Goal: Check status: Check status

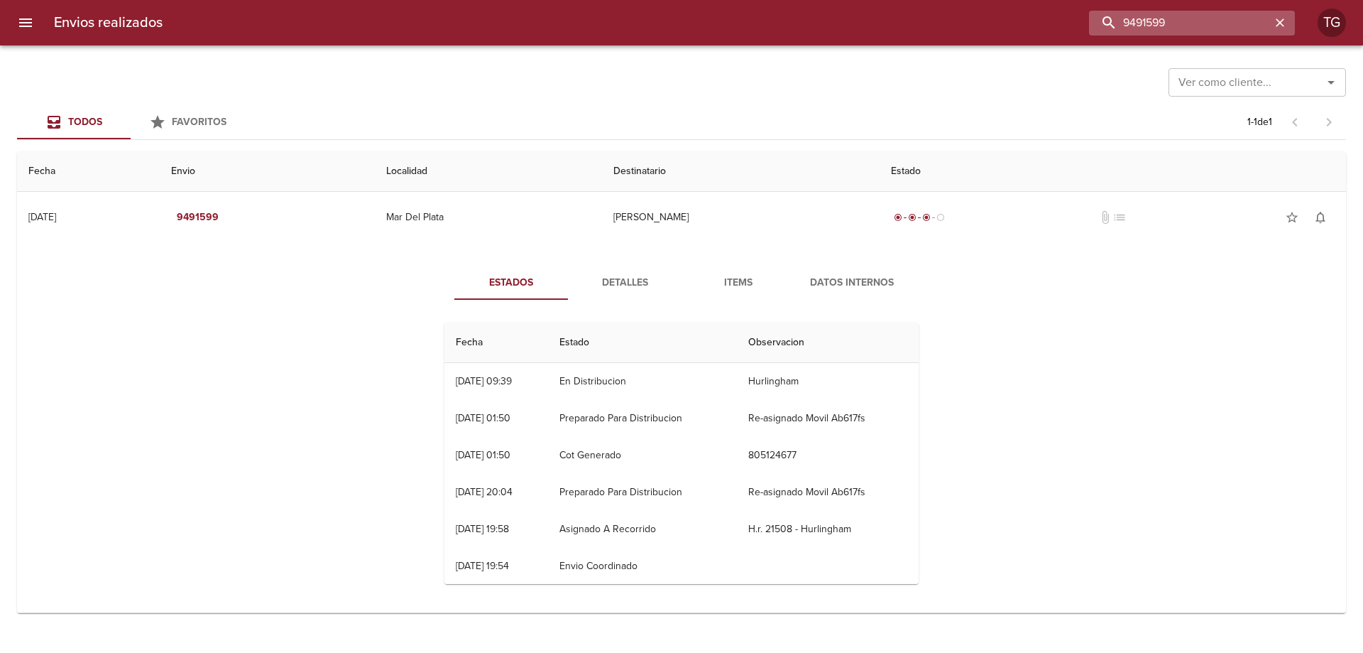
click at [1202, 18] on input "9491599" at bounding box center [1180, 23] width 182 height 25
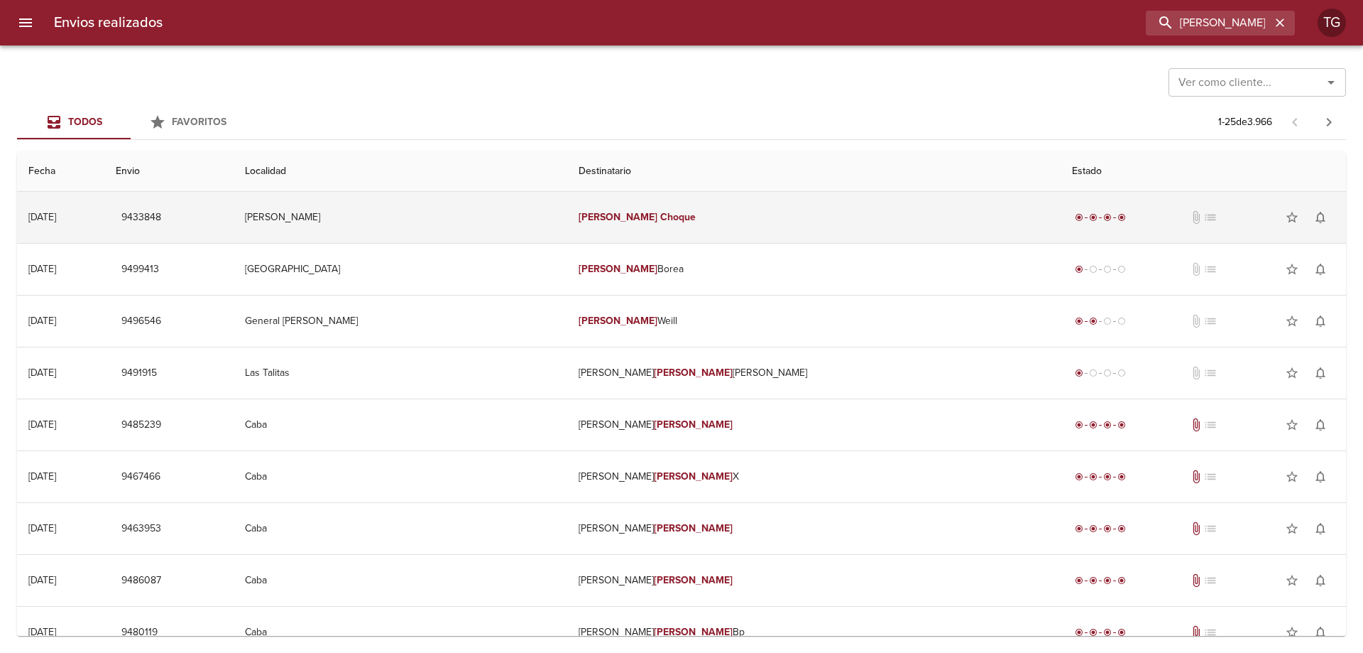
click at [804, 203] on td "[PERSON_NAME]" at bounding box center [814, 217] width 494 height 51
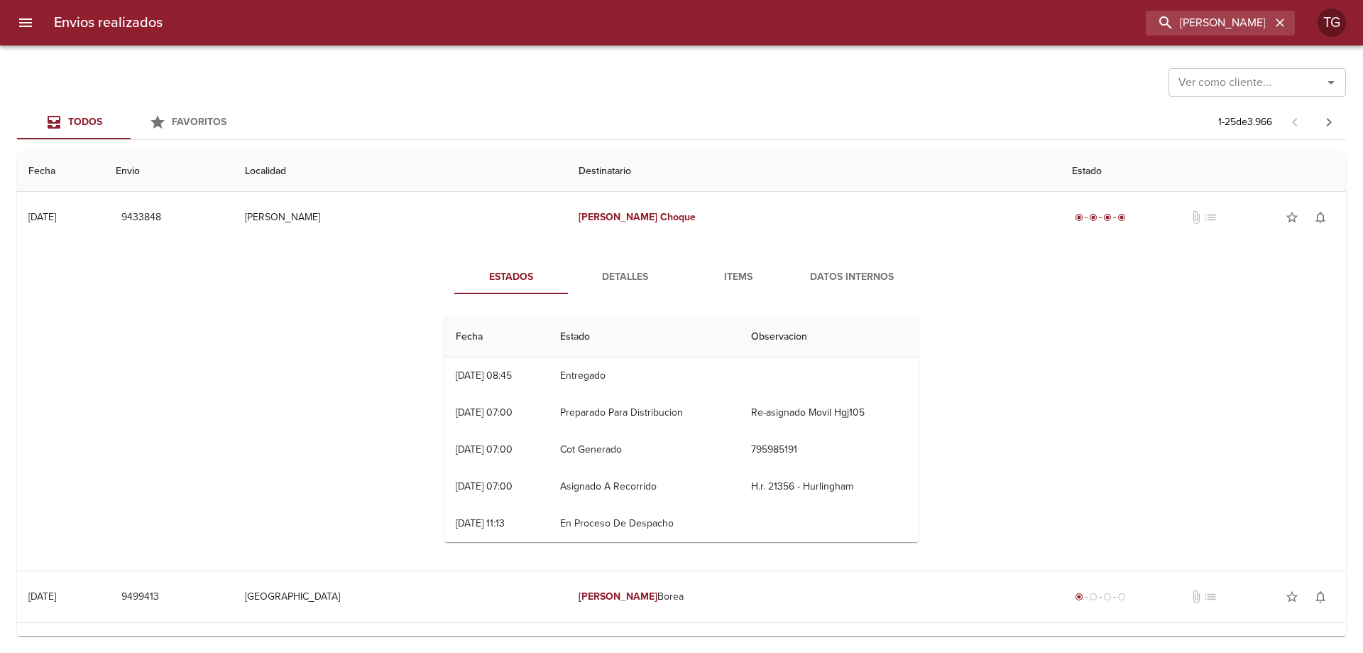
click at [601, 278] on span "Detalles" at bounding box center [625, 277] width 97 height 18
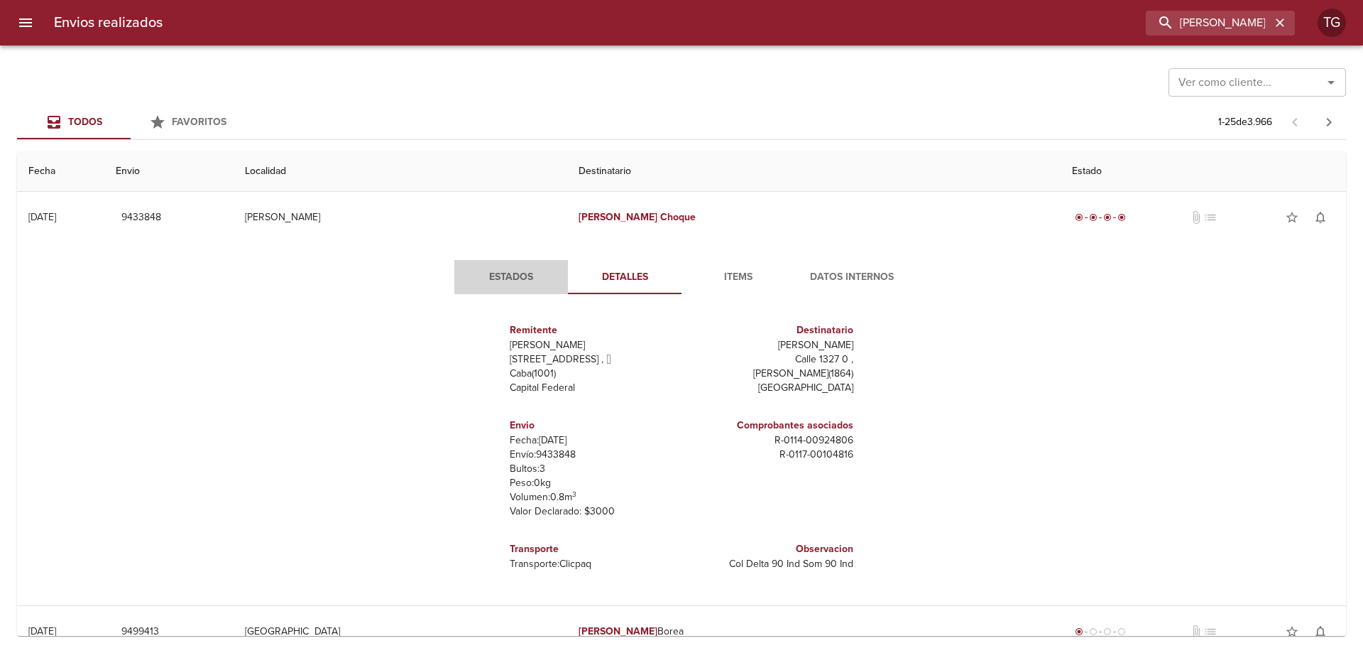
click at [516, 278] on span "Estados" at bounding box center [511, 277] width 97 height 18
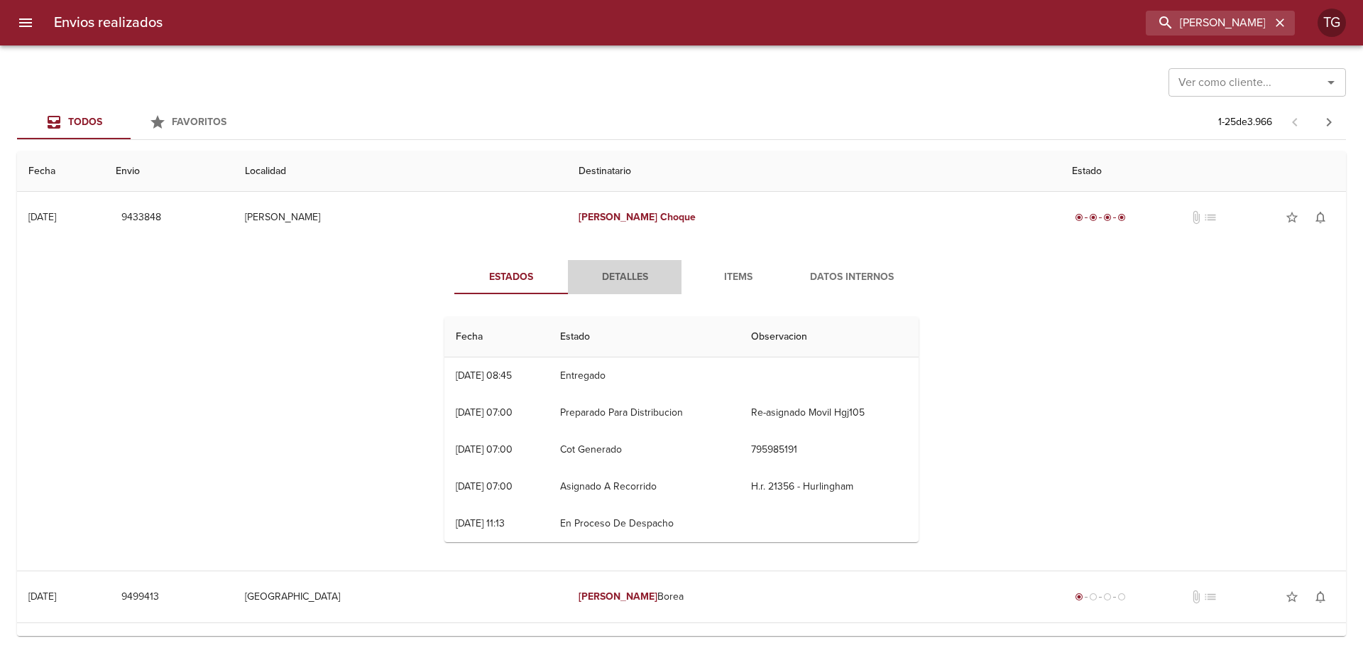
click at [568, 279] on button "Detalles" at bounding box center [625, 277] width 114 height 34
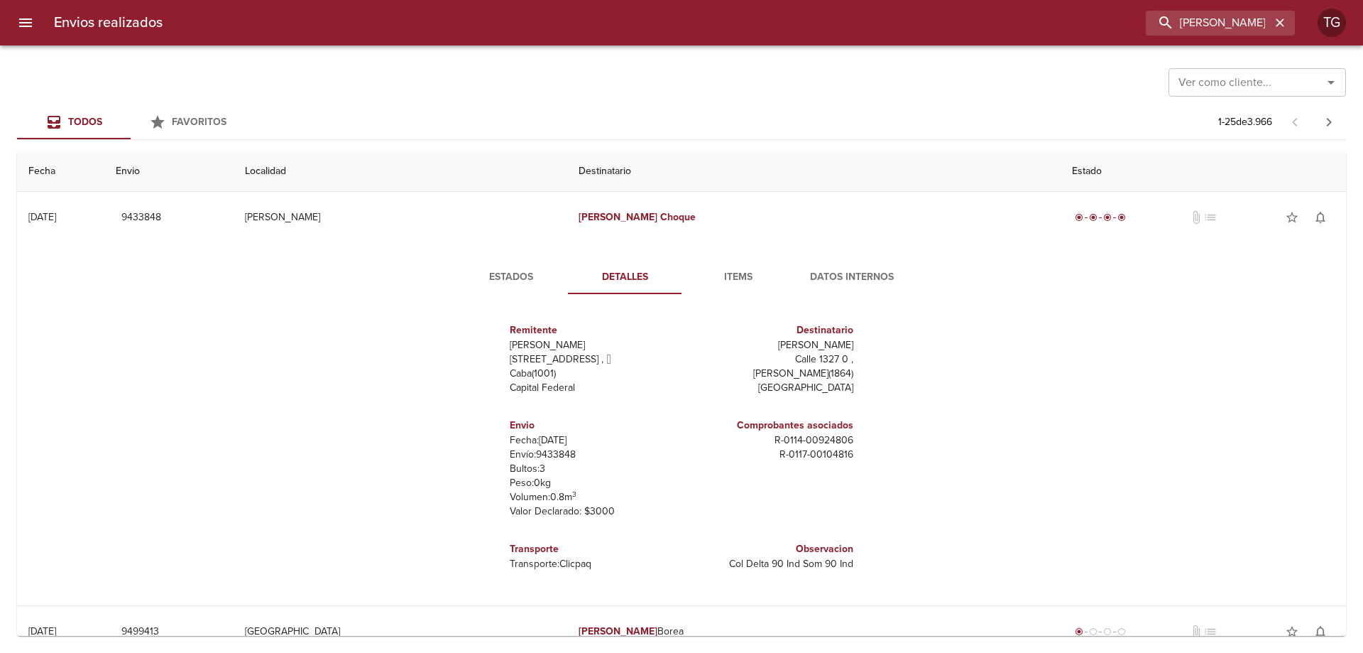
click at [1000, 430] on div "Estados Detalles Items Datos Internos Remitente Wamaro Sa [STREET_ADDRESS] Capi…" at bounding box center [681, 424] width 1307 height 362
click at [528, 301] on div "Estados Detalles Items Datos Internos Remitente Wamaro Sa [STREET_ADDRESS] Capi…" at bounding box center [681, 424] width 511 height 328
click at [521, 293] on button "Estados" at bounding box center [511, 277] width 114 height 34
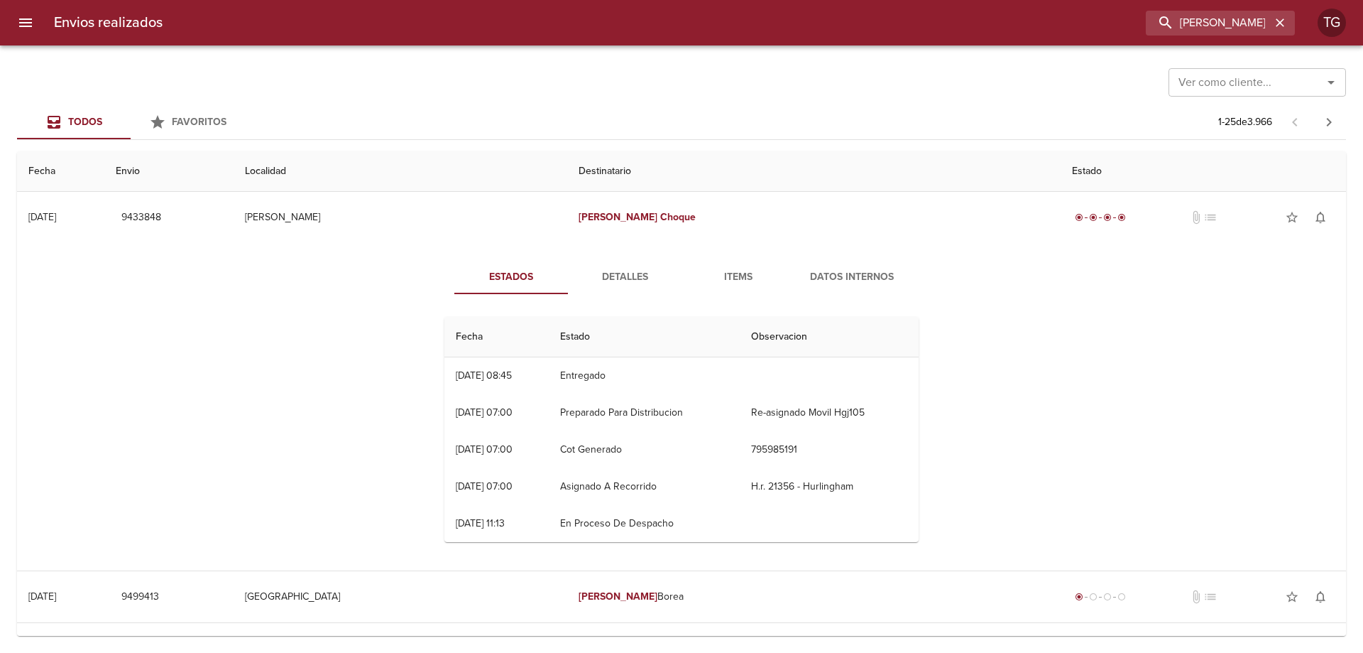
click at [800, 486] on td "H.r. 21356 - Hurlingham" at bounding box center [829, 486] width 179 height 37
click at [1228, 20] on input "[PERSON_NAME]" at bounding box center [1180, 23] width 182 height 25
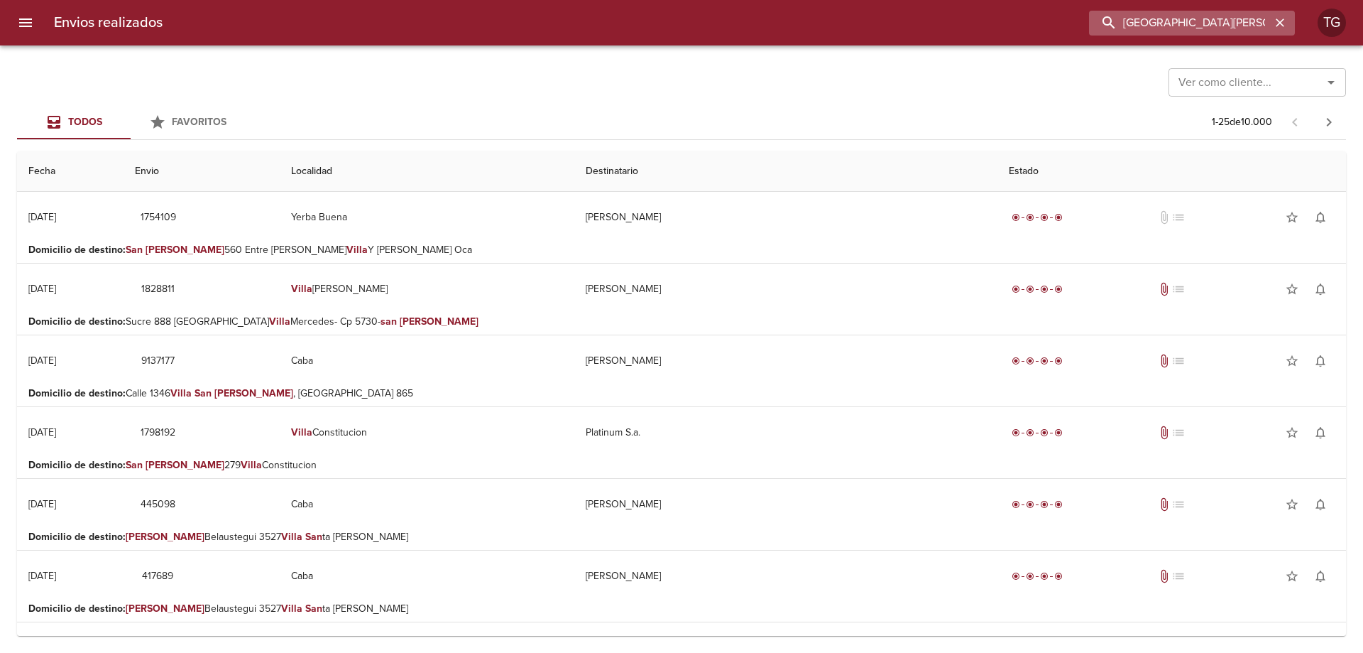
click at [1177, 26] on input "[GEOGRAPHIC_DATA][PERSON_NAME]" at bounding box center [1180, 23] width 182 height 25
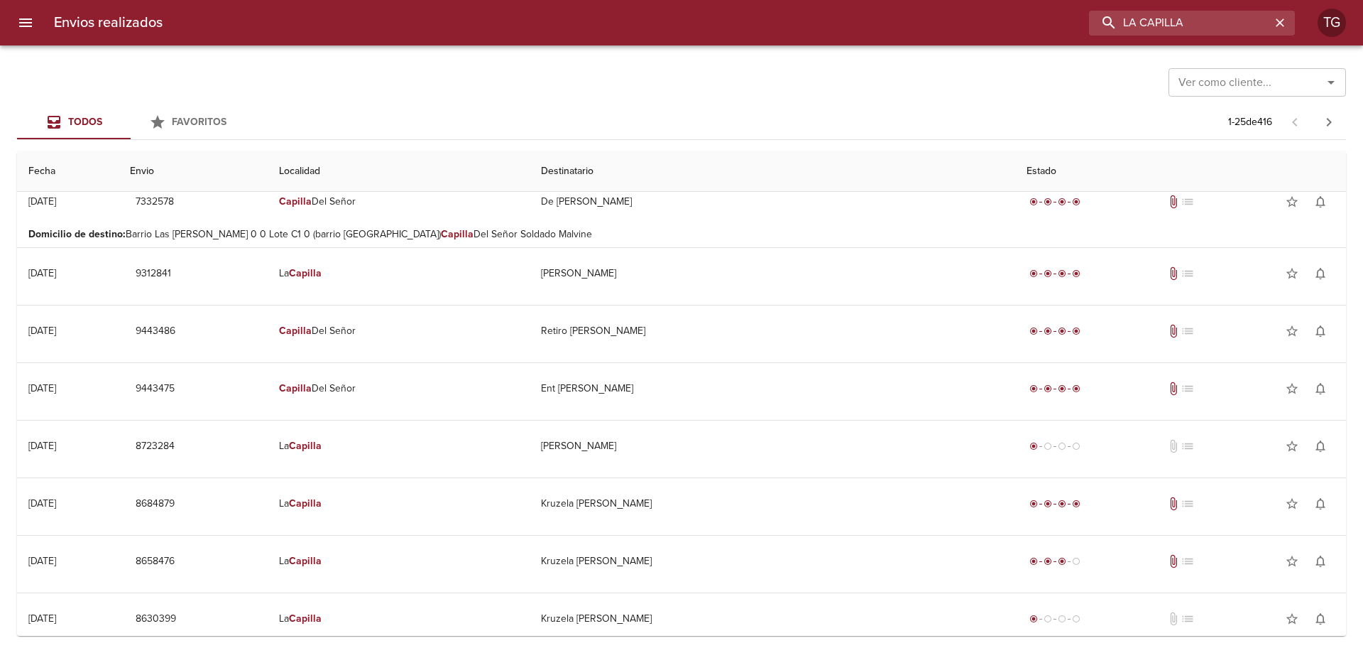
scroll to position [568, 0]
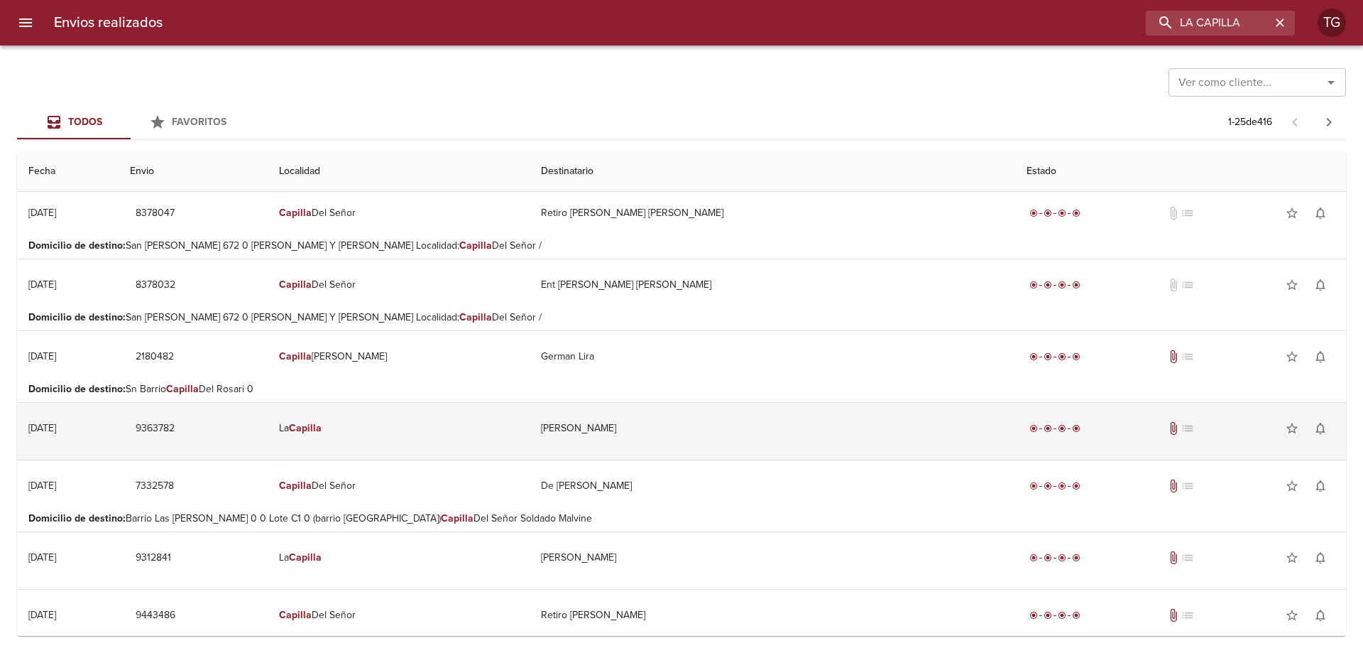
click at [442, 432] on td "La Capilla" at bounding box center [399, 428] width 262 height 51
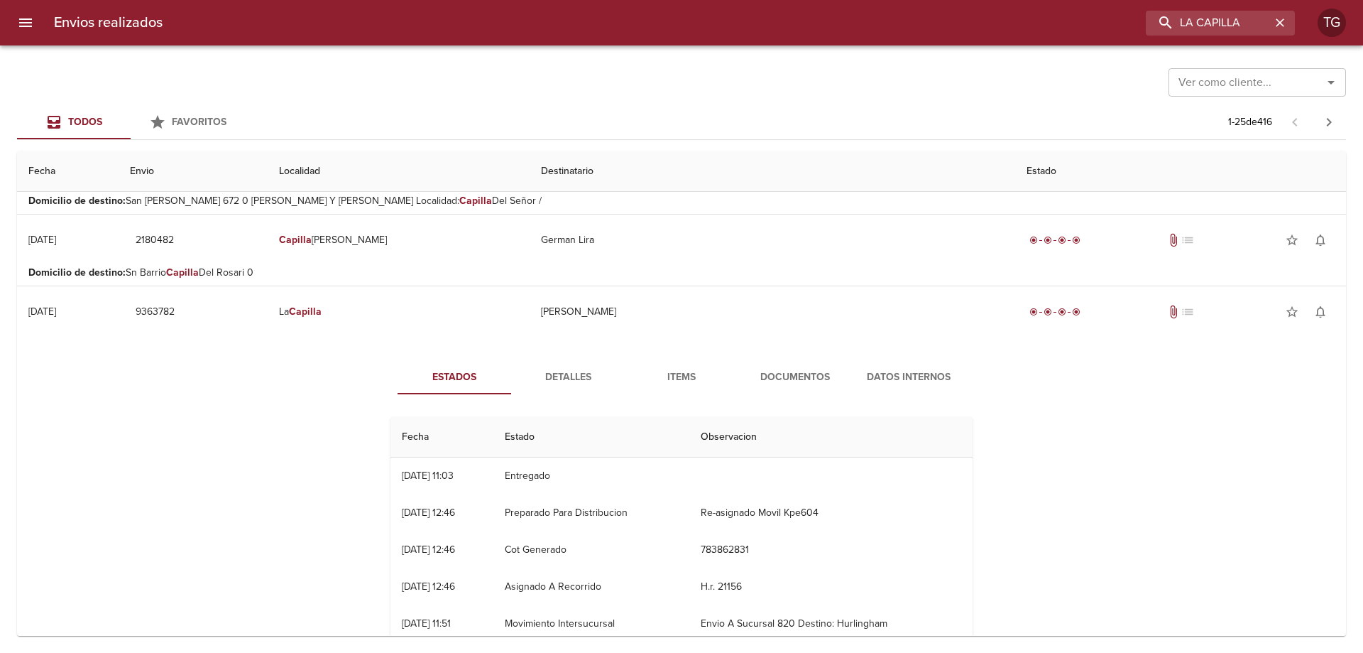
scroll to position [710, 0]
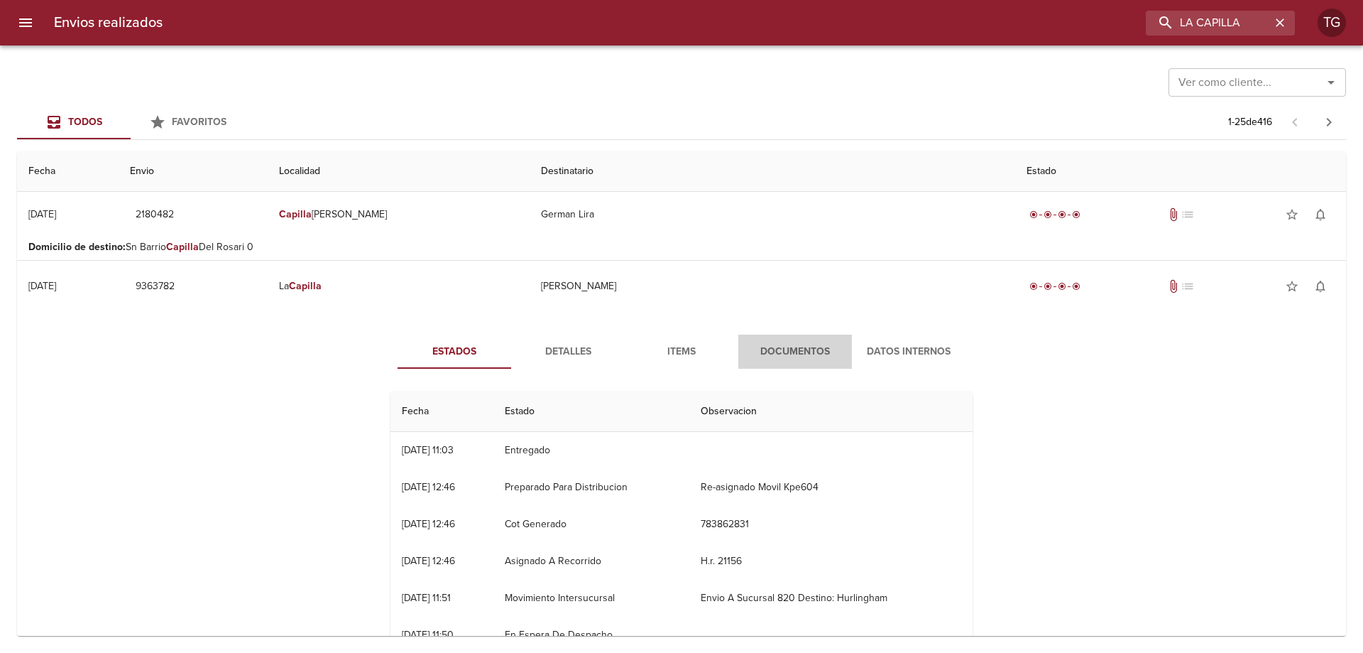
click at [800, 337] on button "Documentos" at bounding box center [796, 351] width 114 height 34
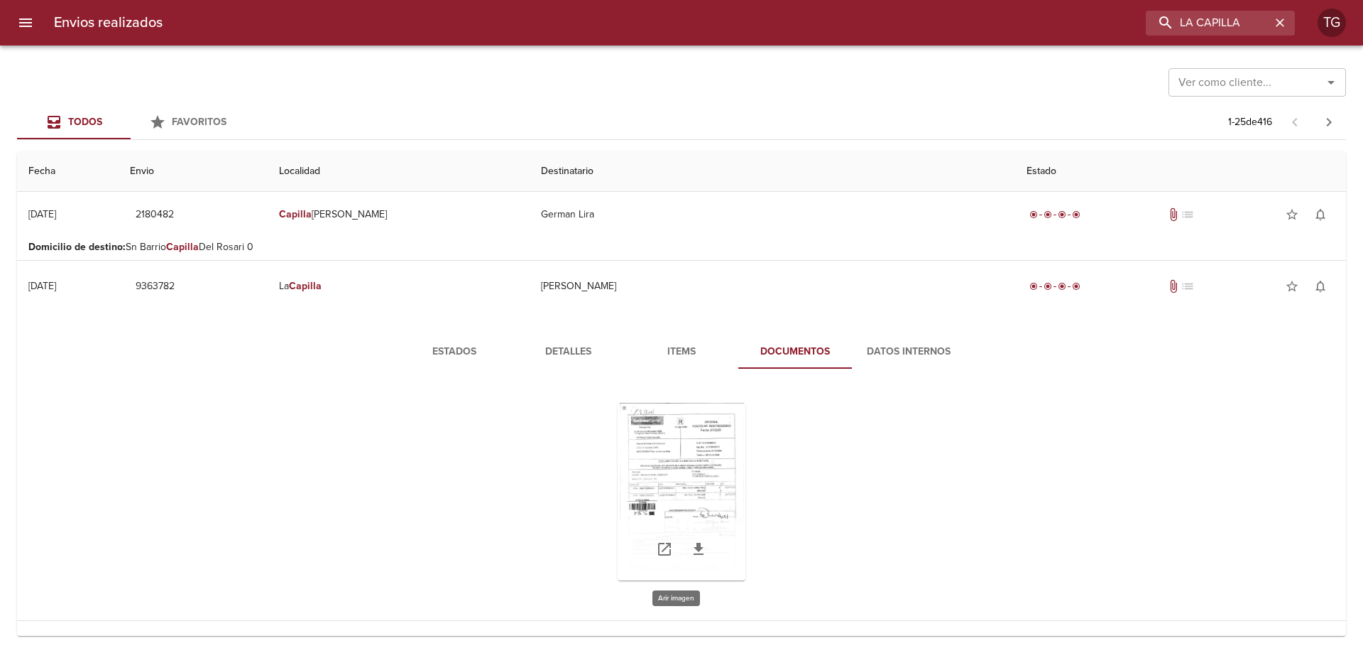
click at [672, 452] on div "Tabla de envíos del cliente" at bounding box center [682, 492] width 128 height 178
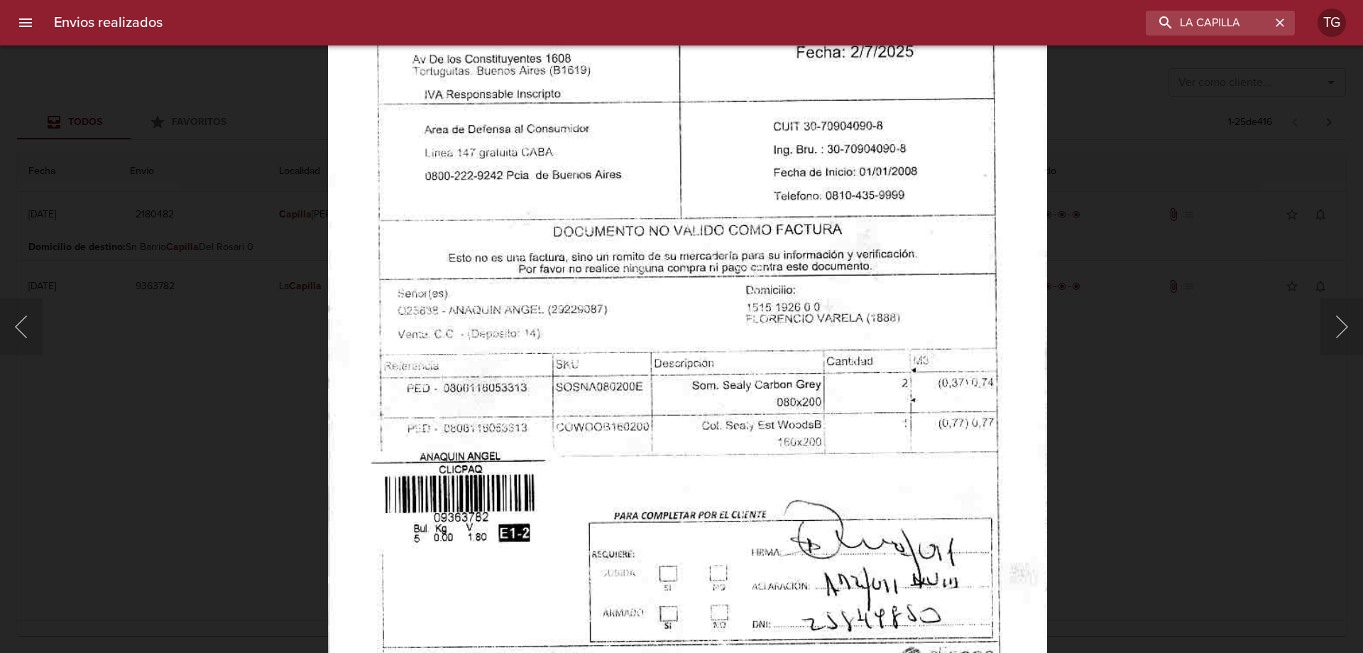
click at [793, 457] on img "Lightbox" at bounding box center [687, 406] width 719 height 1025
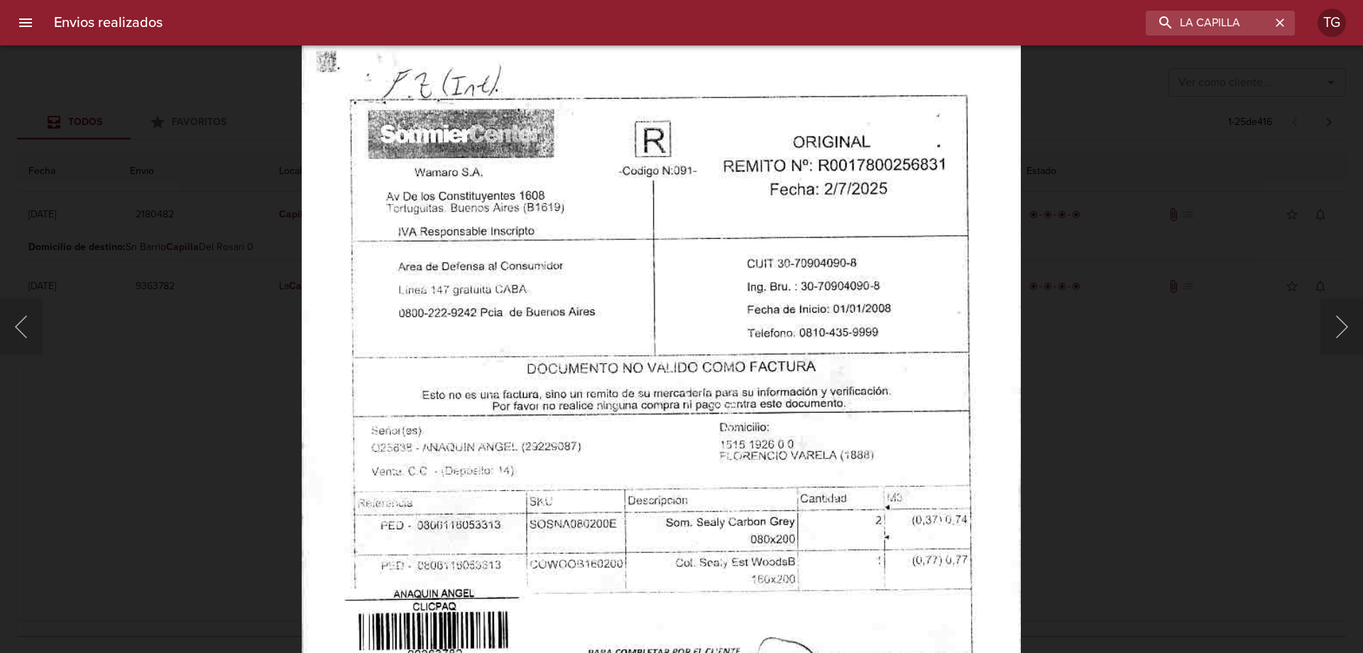
click at [800, 474] on img "Lightbox" at bounding box center [661, 543] width 719 height 1025
click at [1206, 408] on div "Lightbox" at bounding box center [681, 326] width 1363 height 653
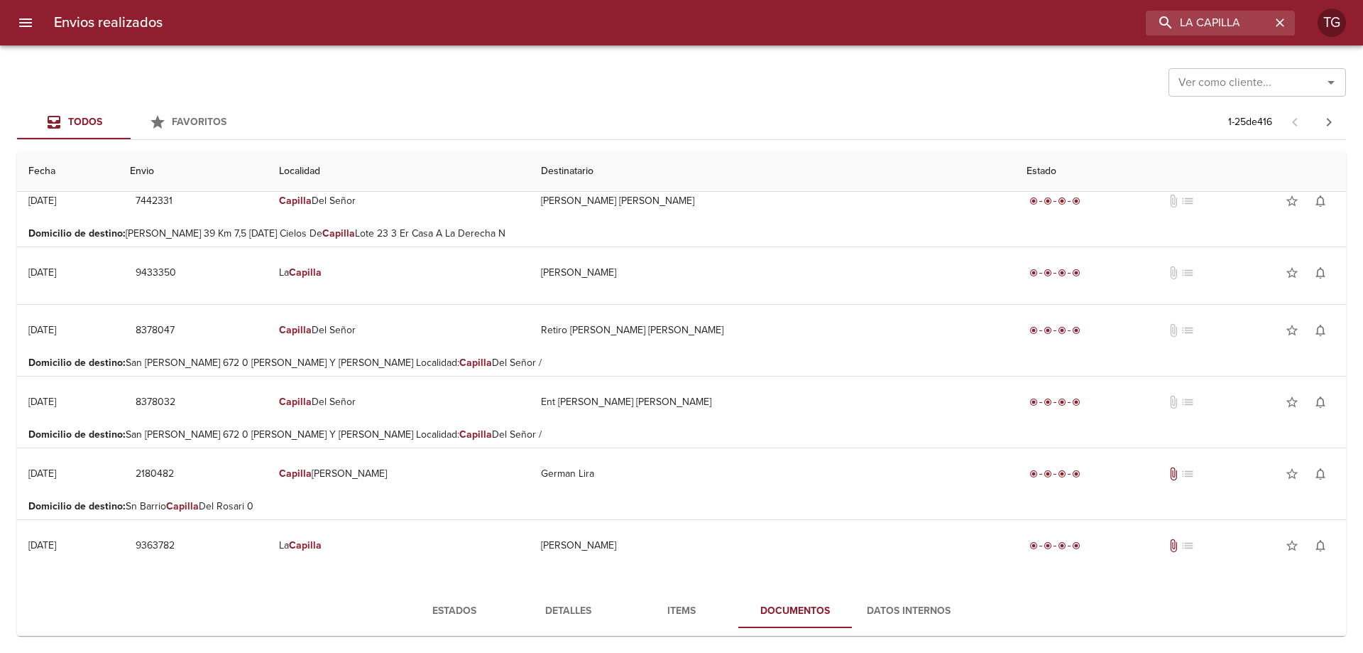
scroll to position [426, 0]
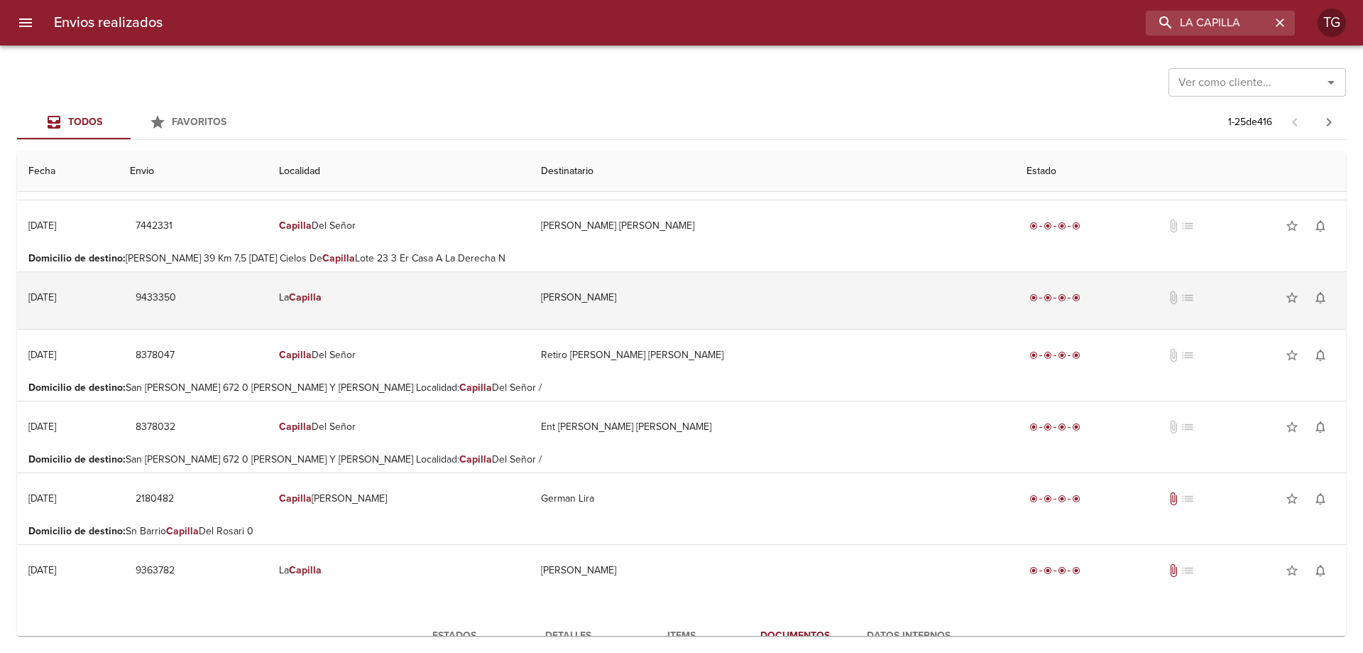
click at [530, 294] on td "La Capilla" at bounding box center [399, 297] width 262 height 51
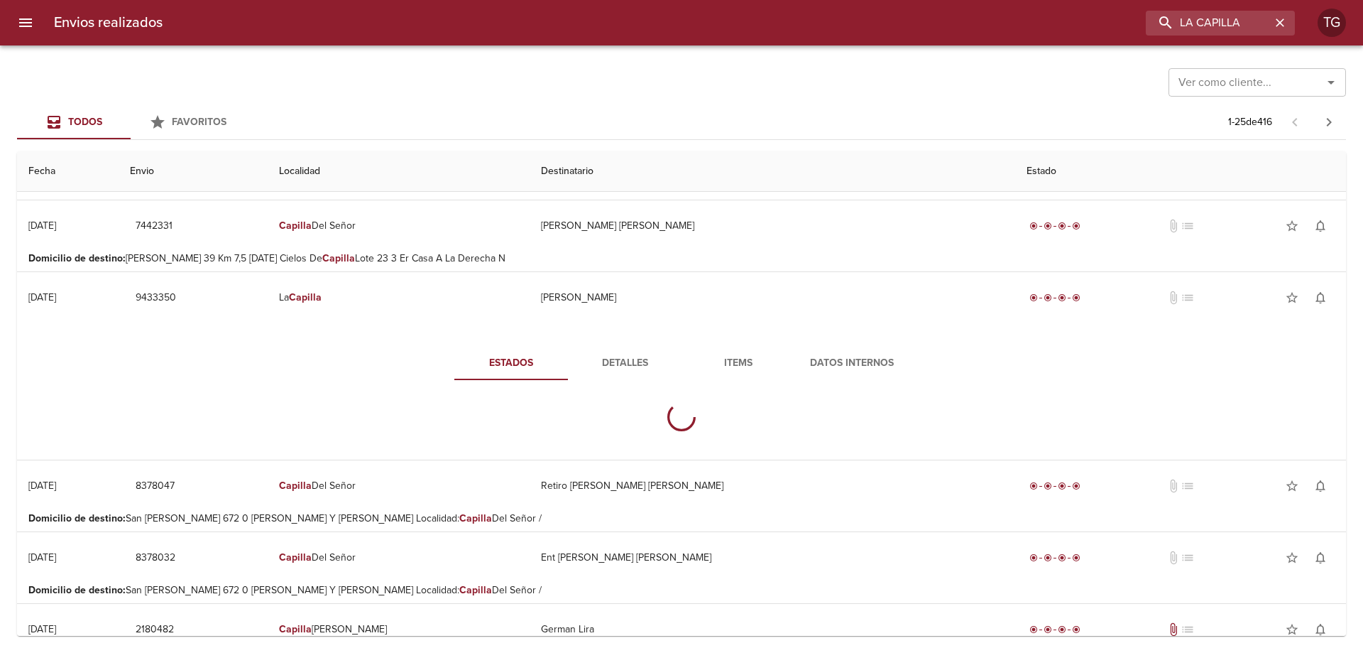
click at [614, 360] on span "Detalles" at bounding box center [625, 363] width 97 height 18
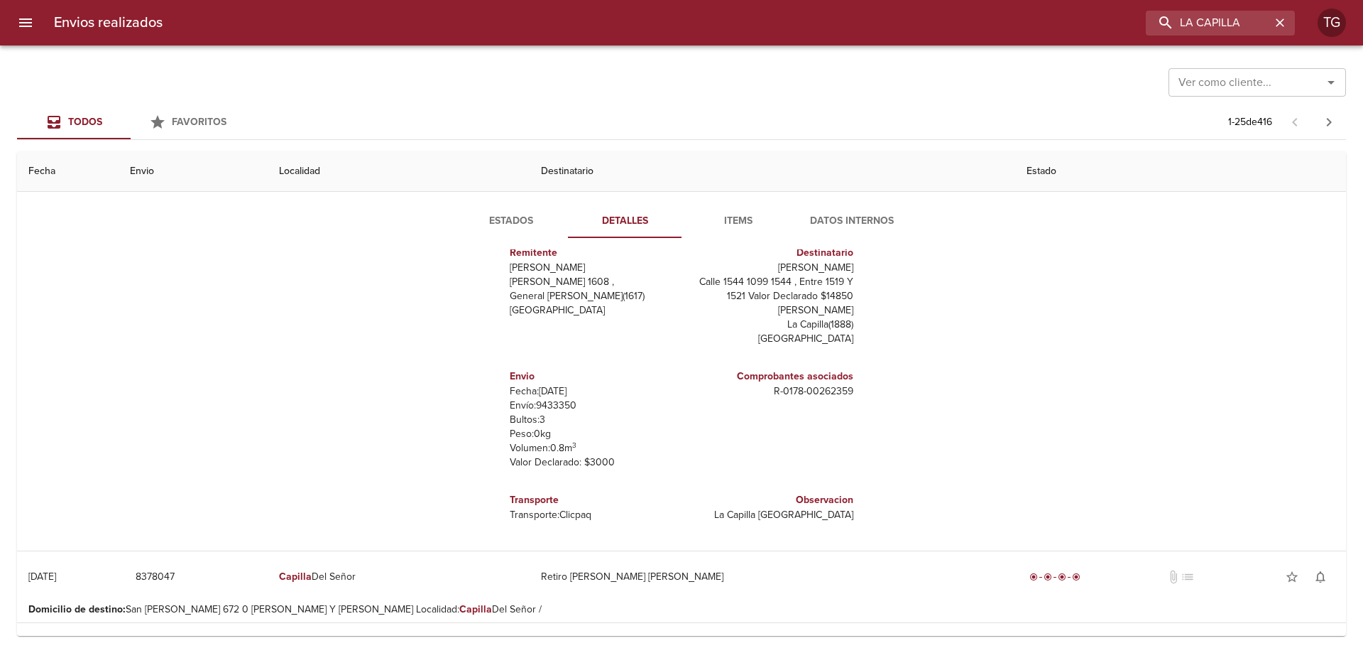
scroll to position [0, 0]
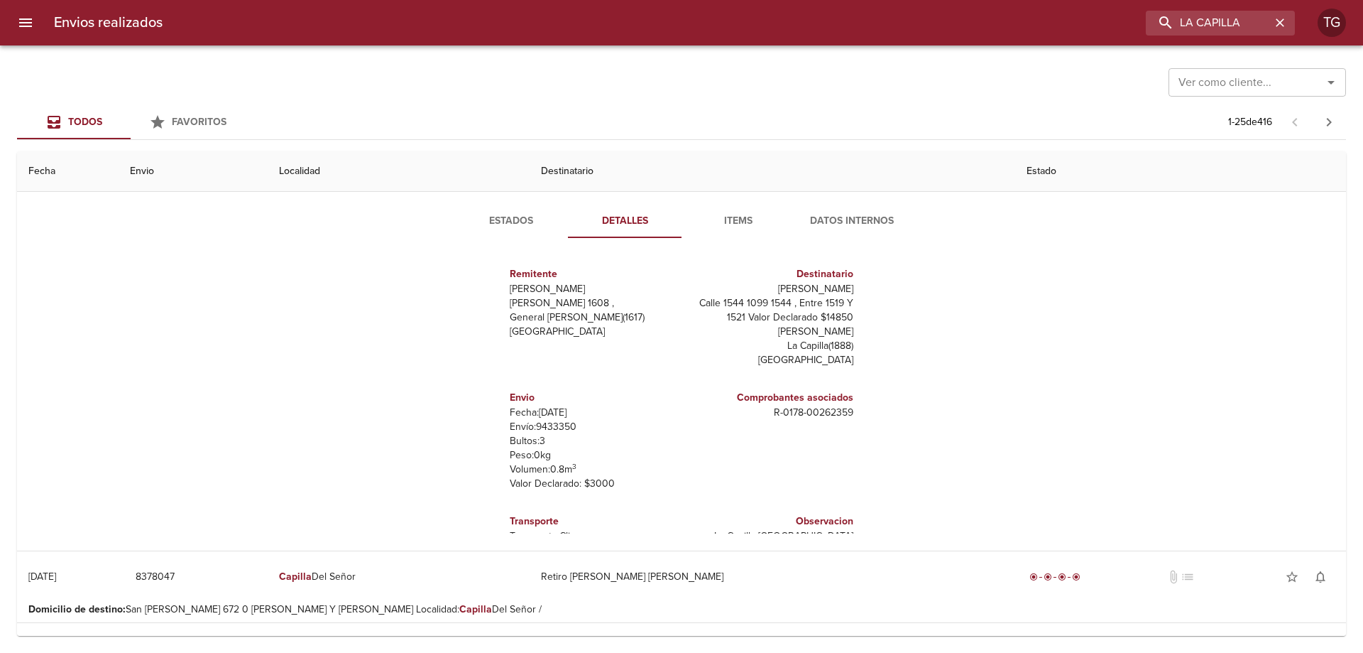
click at [491, 214] on span "Estados" at bounding box center [511, 221] width 97 height 18
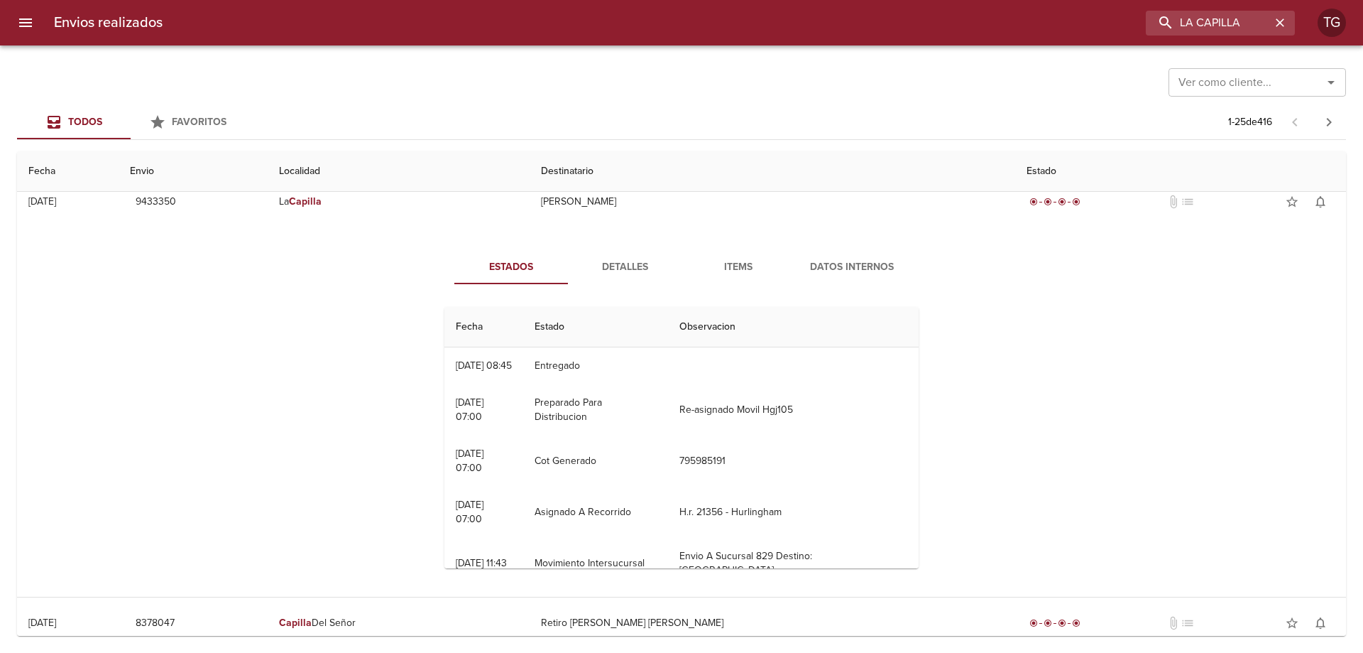
scroll to position [497, 0]
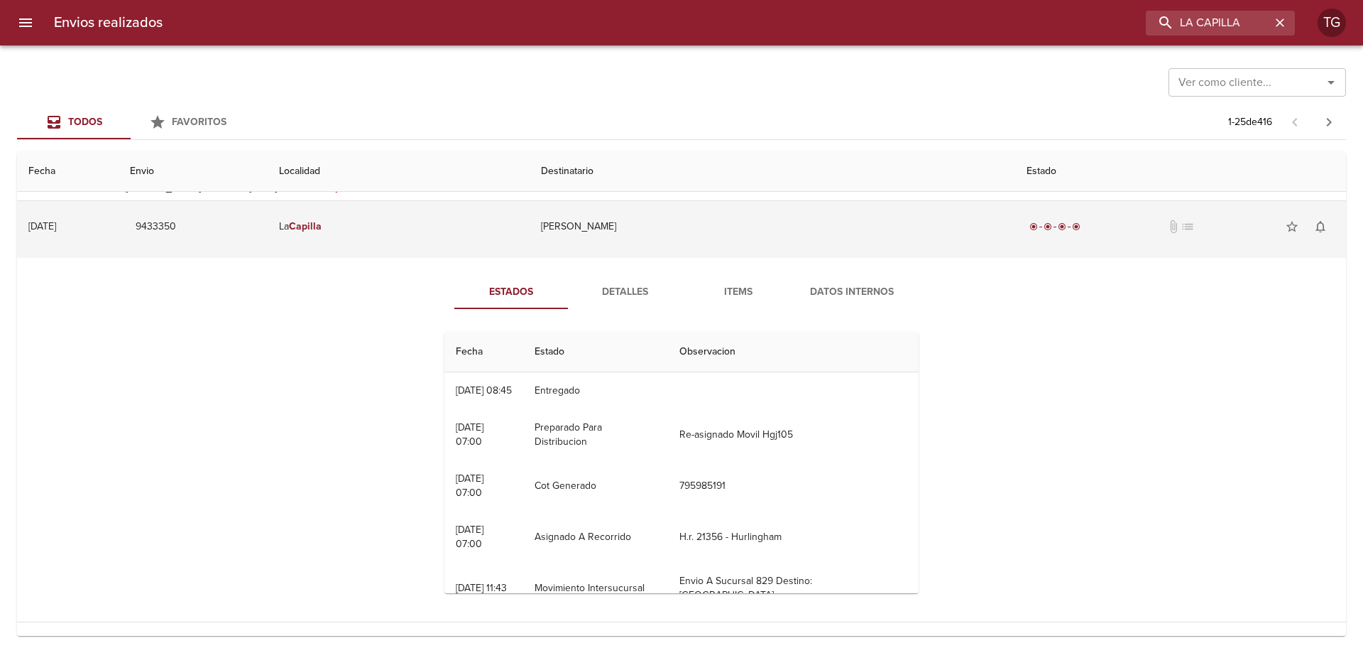
click at [442, 248] on td "La Capilla" at bounding box center [399, 226] width 262 height 51
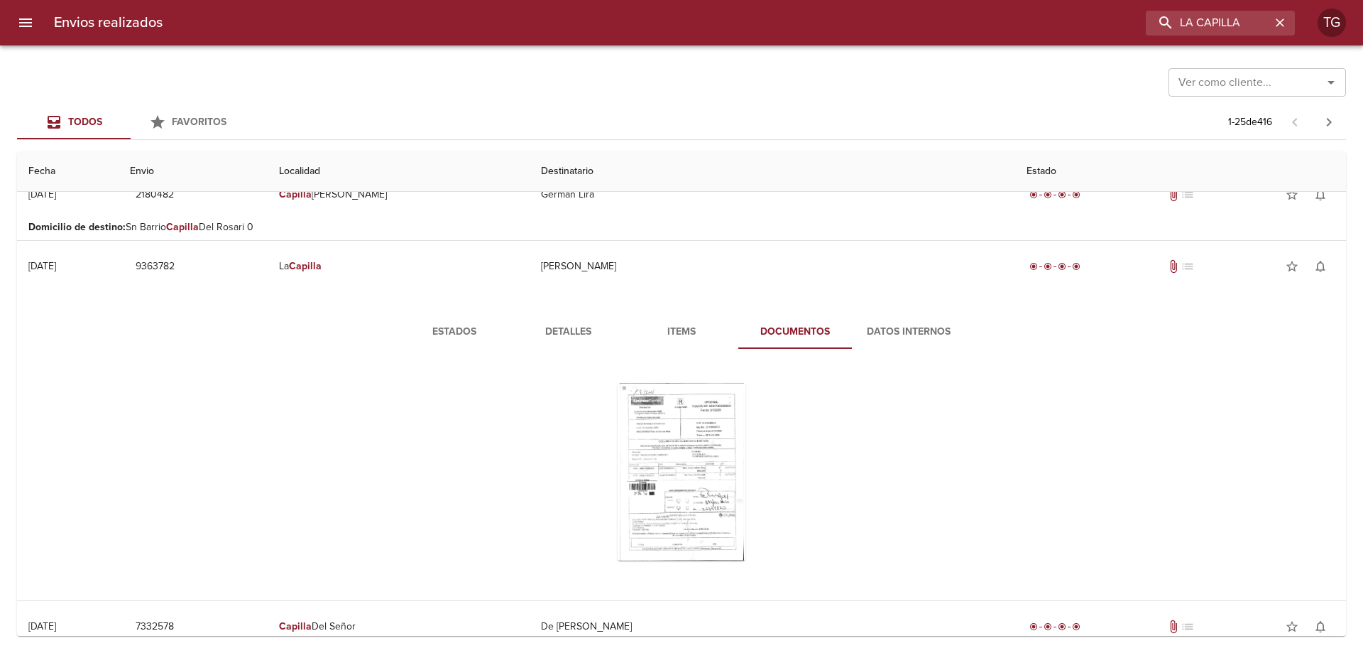
scroll to position [568, 0]
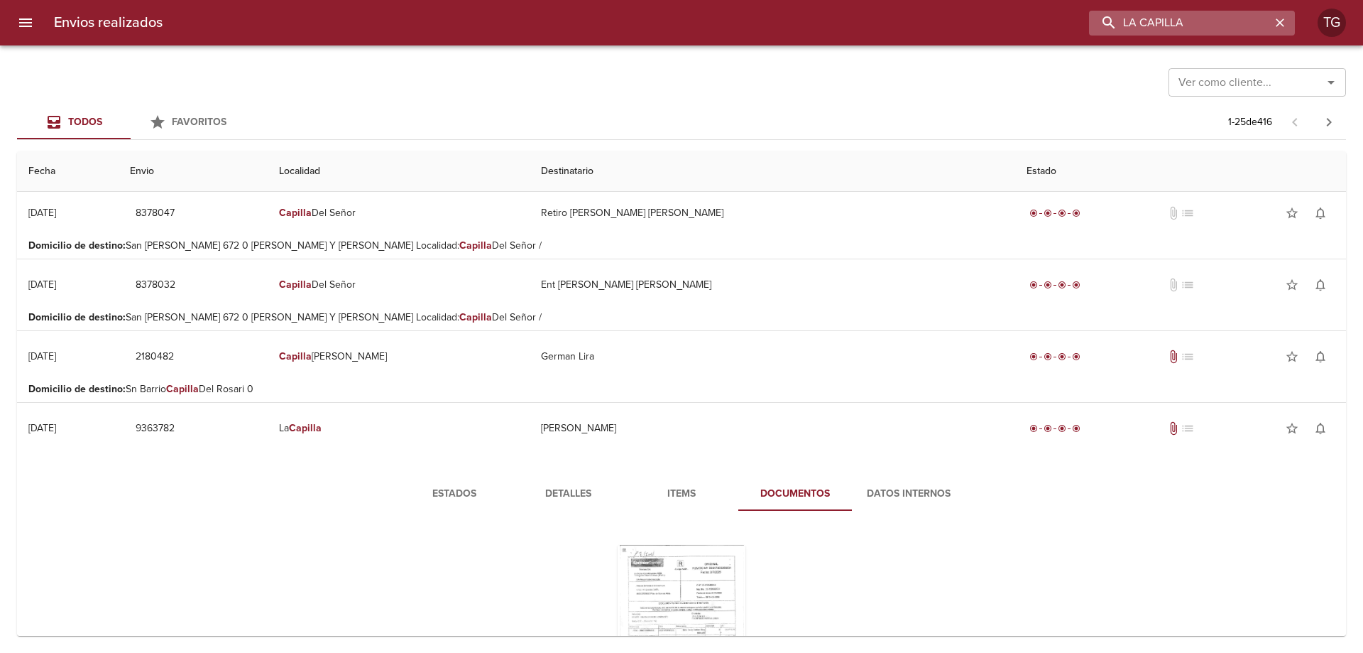
click at [1235, 28] on input "LA CAPILLA" at bounding box center [1180, 23] width 182 height 25
type input "20 DE JUNIO"
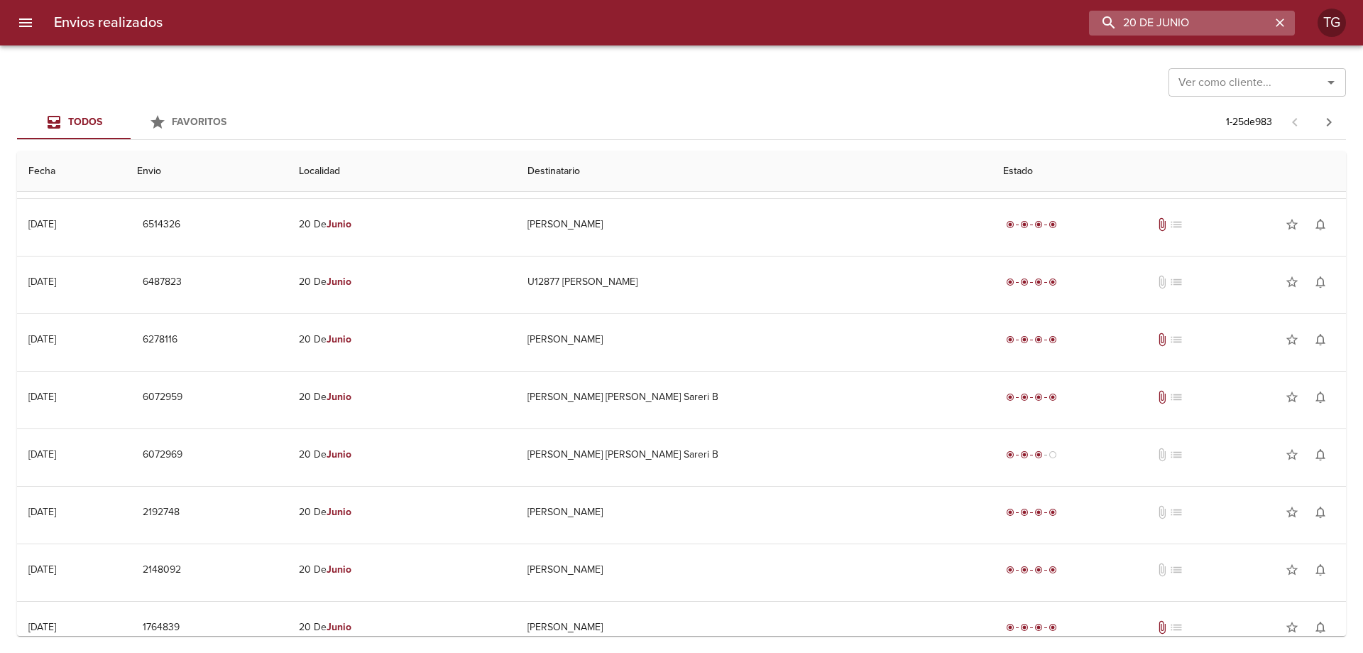
scroll to position [0, 0]
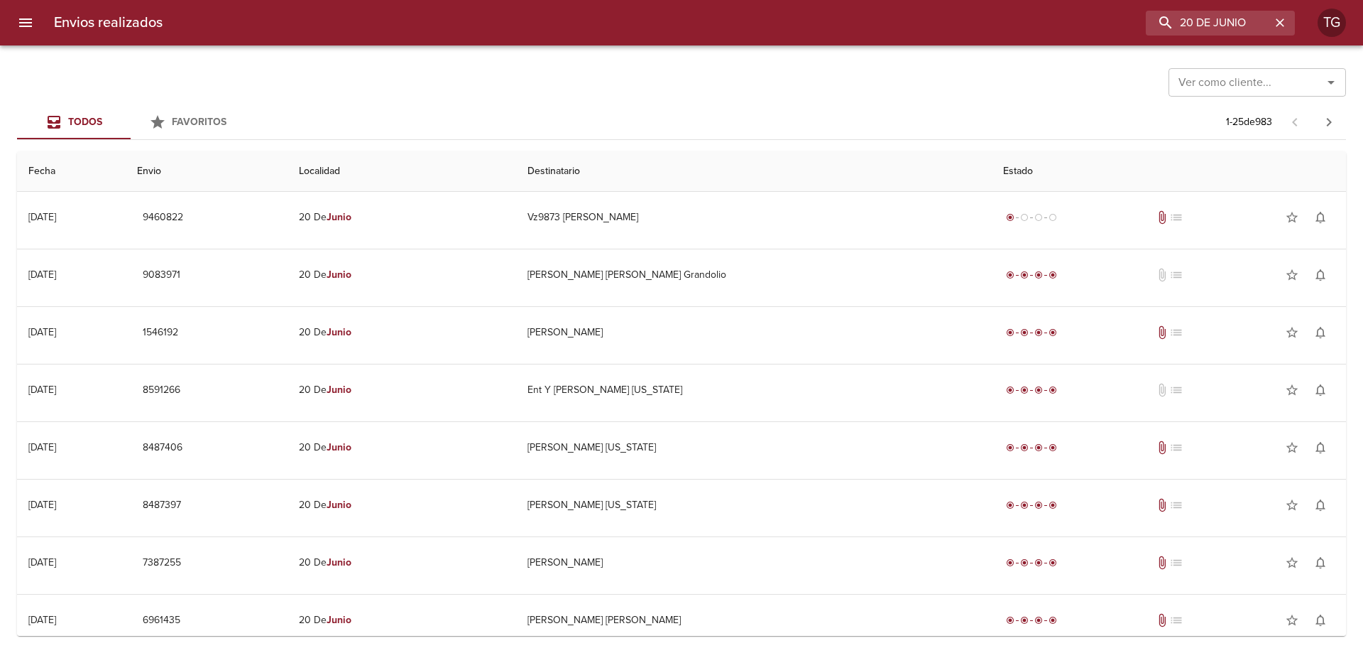
click at [736, 244] on td "Localidad de destino : 20 De Junio" at bounding box center [681, 246] width 1329 height 6
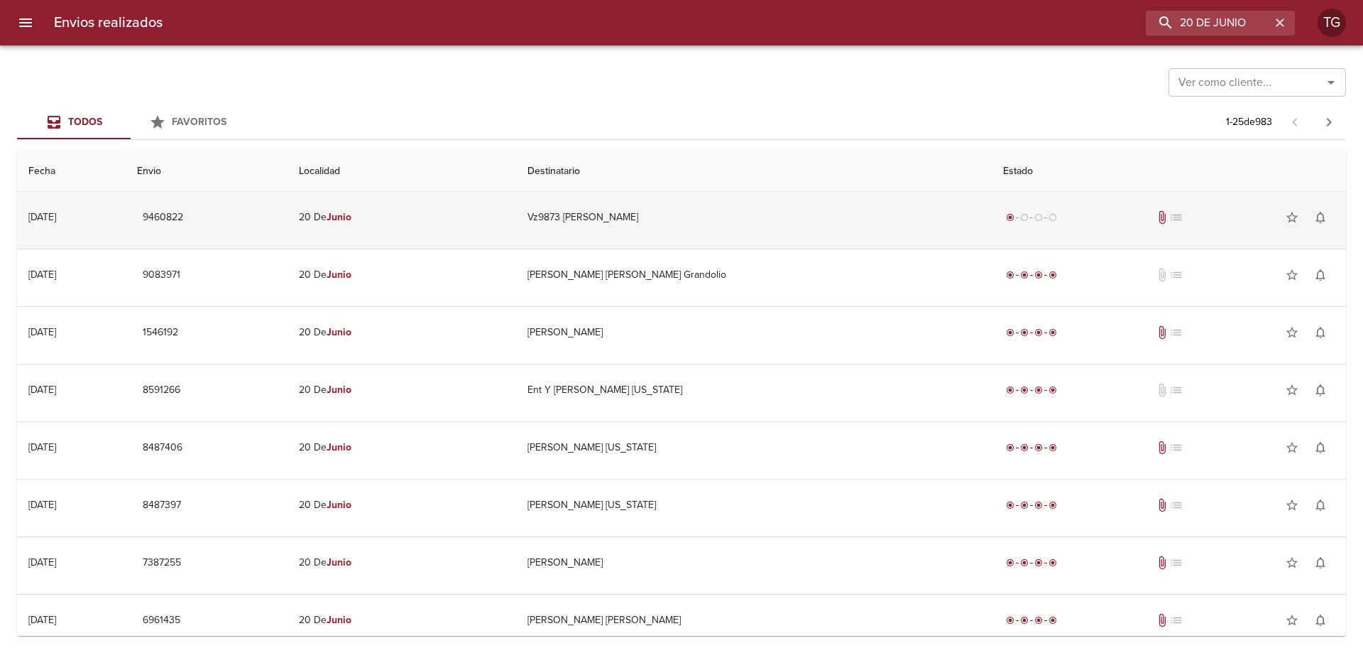
click at [744, 230] on td "Vz9873 [PERSON_NAME]" at bounding box center [754, 217] width 476 height 51
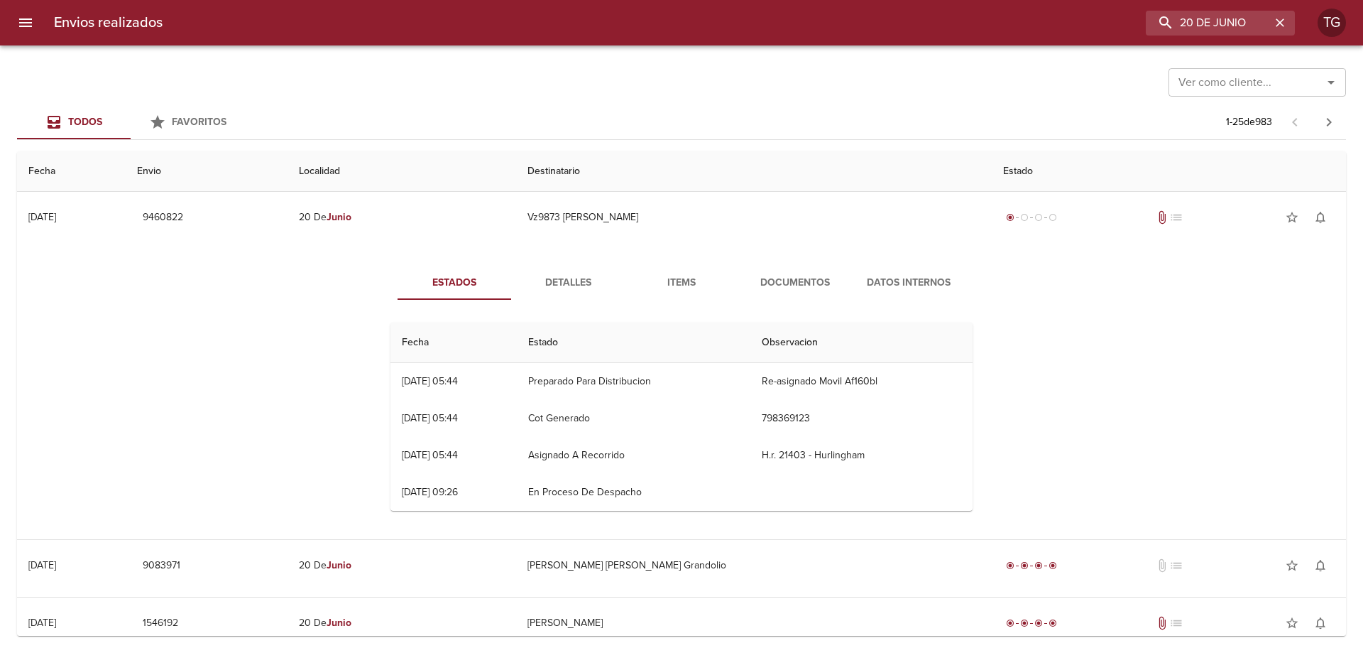
drag, startPoint x: 559, startPoint y: 388, endPoint x: 822, endPoint y: 389, distance: 263.5
click at [822, 389] on tr "07/08 [DATE] 05:44 Preparado Para Distribucion Re-asignado Movil Af160bl" at bounding box center [682, 381] width 582 height 37
click at [777, 280] on span "Documentos" at bounding box center [795, 283] width 97 height 18
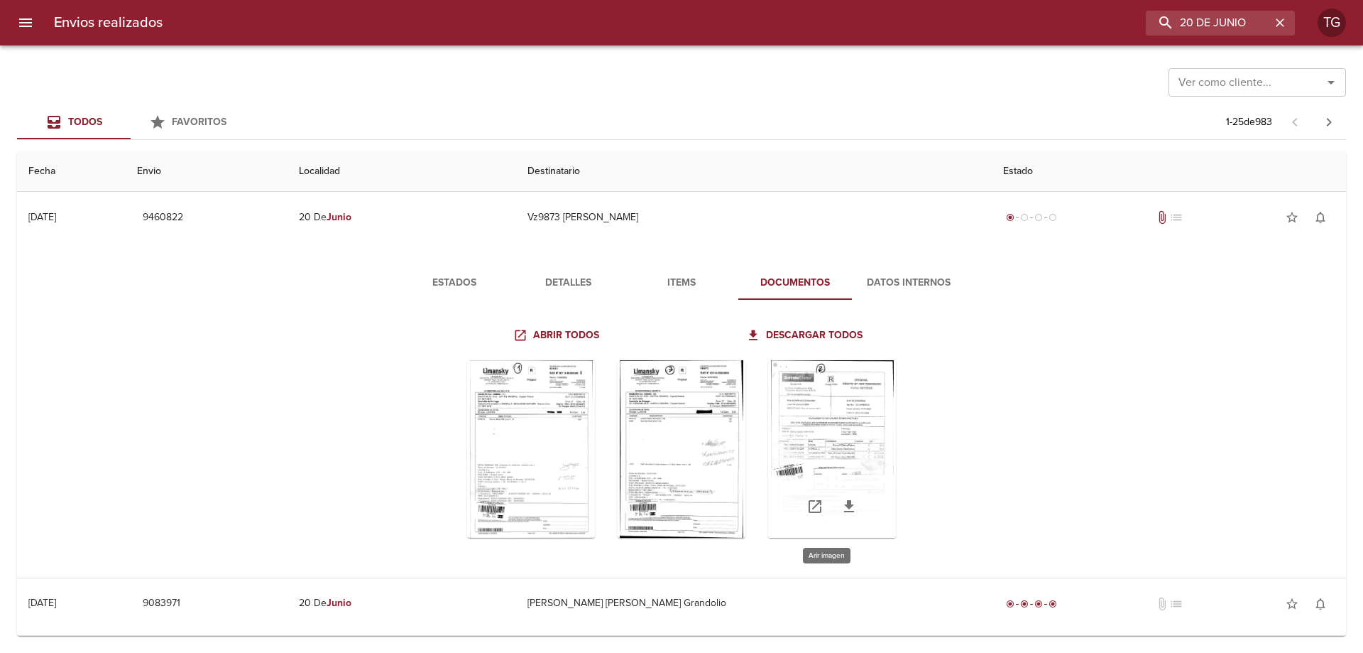
click at [830, 432] on div "Tabla de envíos del cliente" at bounding box center [832, 449] width 128 height 178
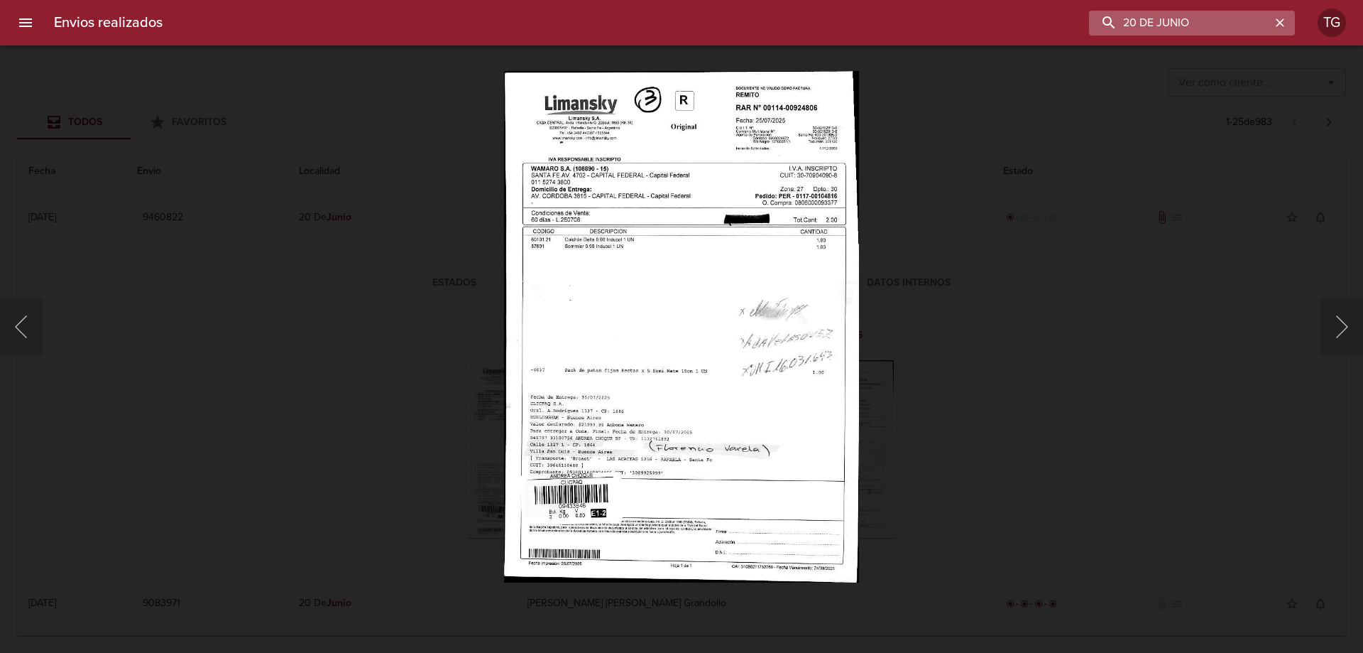
click at [1218, 32] on input "20 DE JUNIO" at bounding box center [1180, 23] width 182 height 25
click at [1032, 438] on div "Lightbox" at bounding box center [681, 326] width 1363 height 653
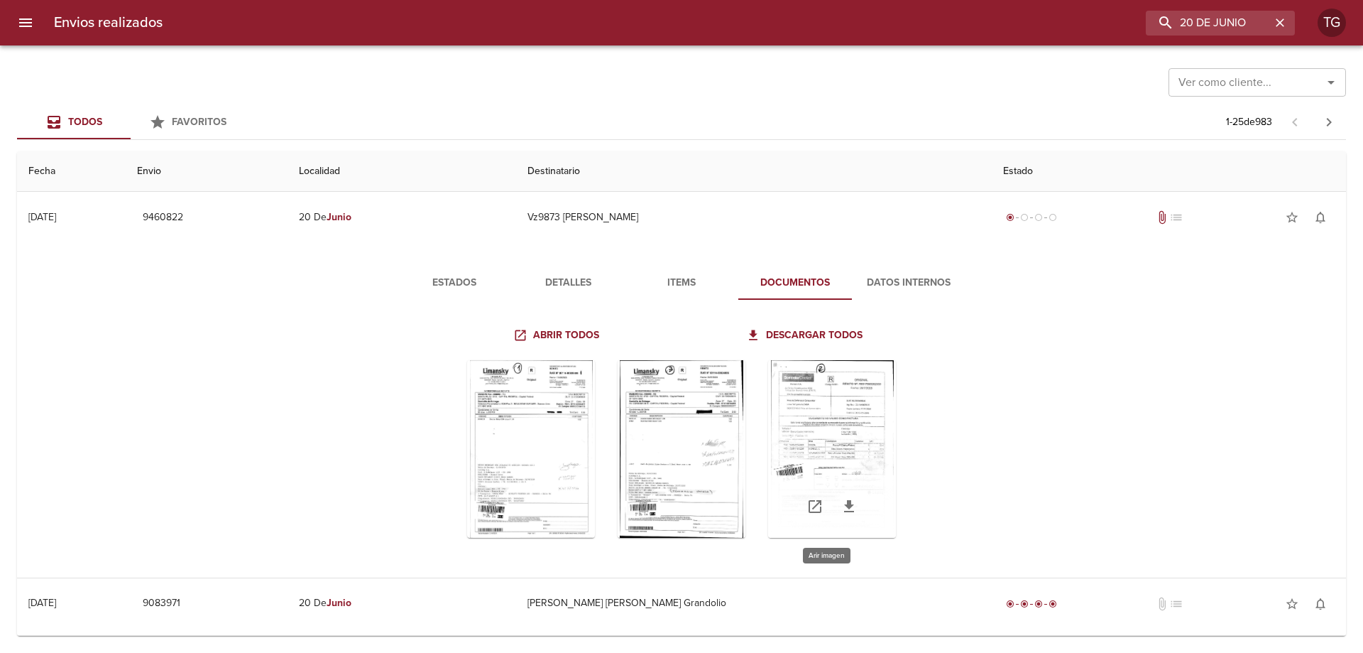
click at [851, 450] on div "Tabla de envíos del cliente" at bounding box center [832, 449] width 128 height 178
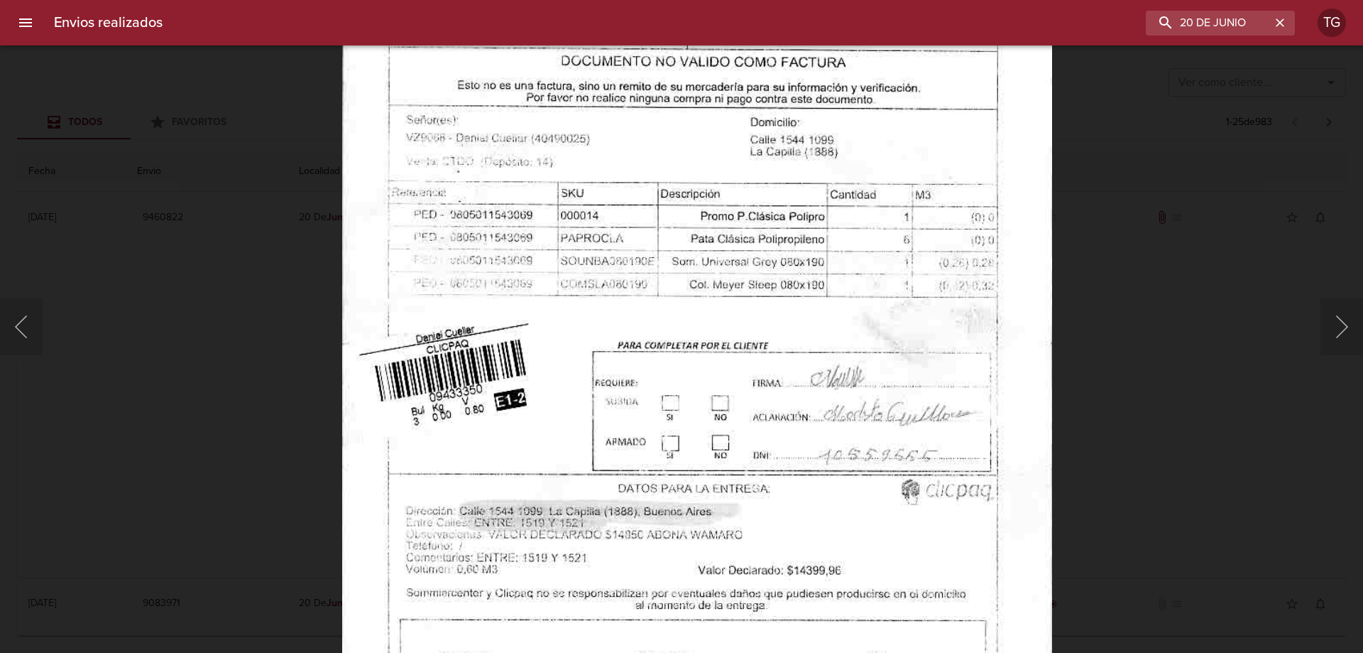
click at [1110, 430] on div "Lightbox" at bounding box center [681, 326] width 1363 height 653
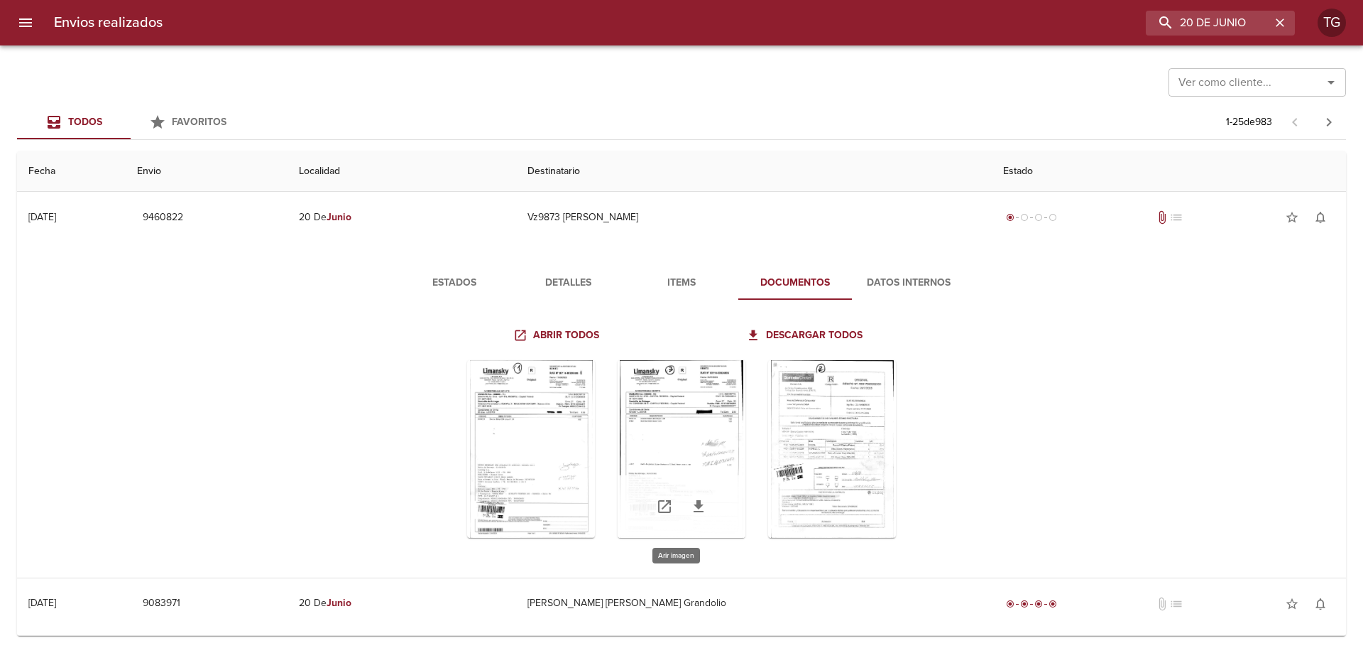
click at [671, 445] on div "Tabla de envíos del cliente" at bounding box center [682, 449] width 128 height 178
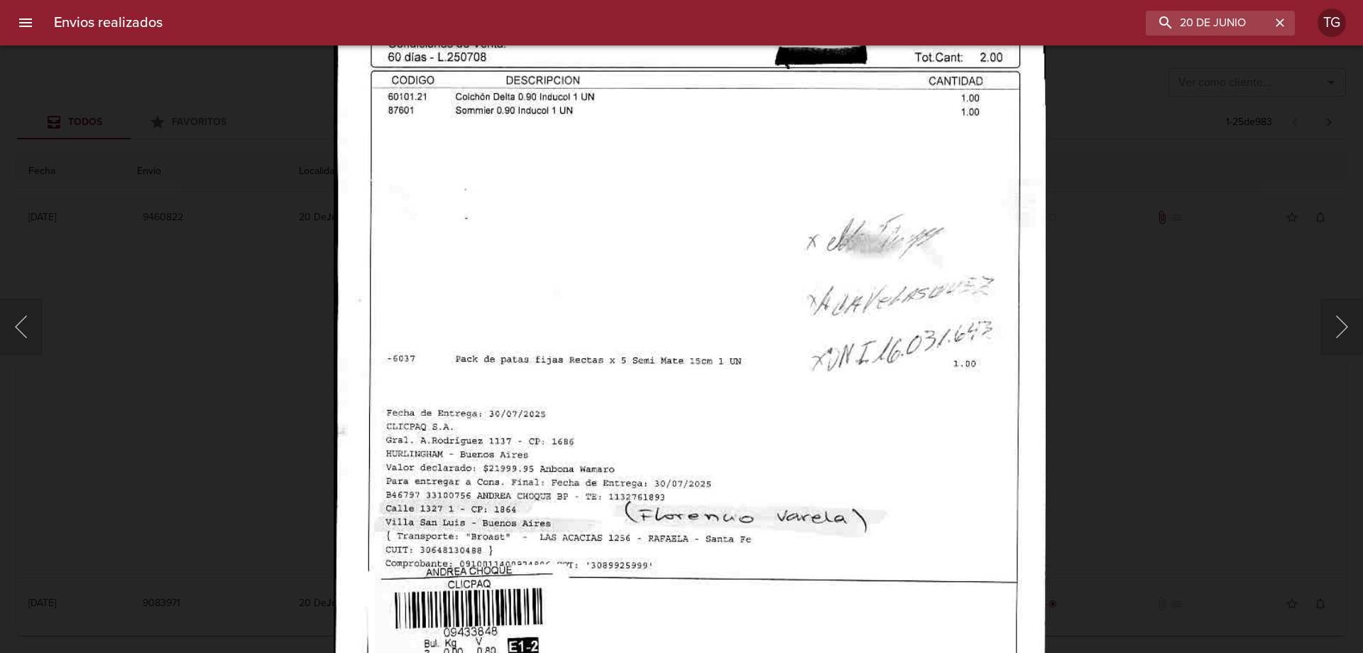
click at [845, 430] on img "Lightbox" at bounding box center [690, 271] width 712 height 1025
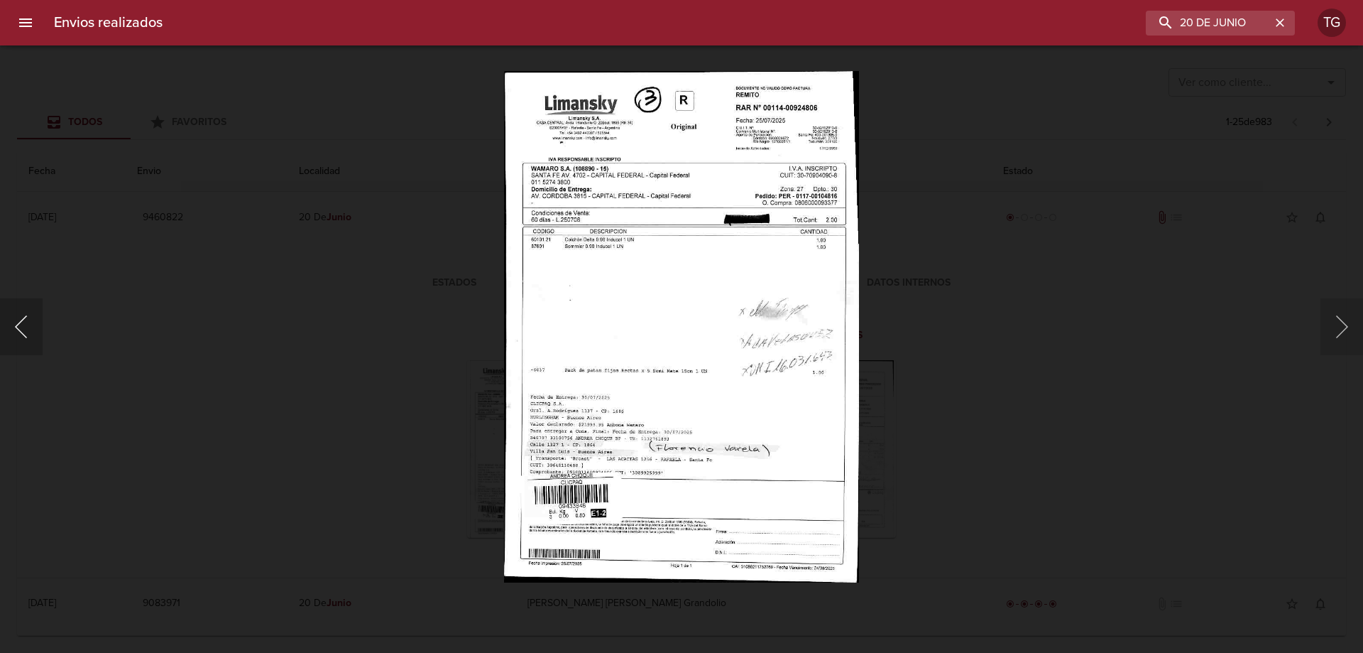
click at [18, 318] on button "Anterior" at bounding box center [21, 326] width 43 height 57
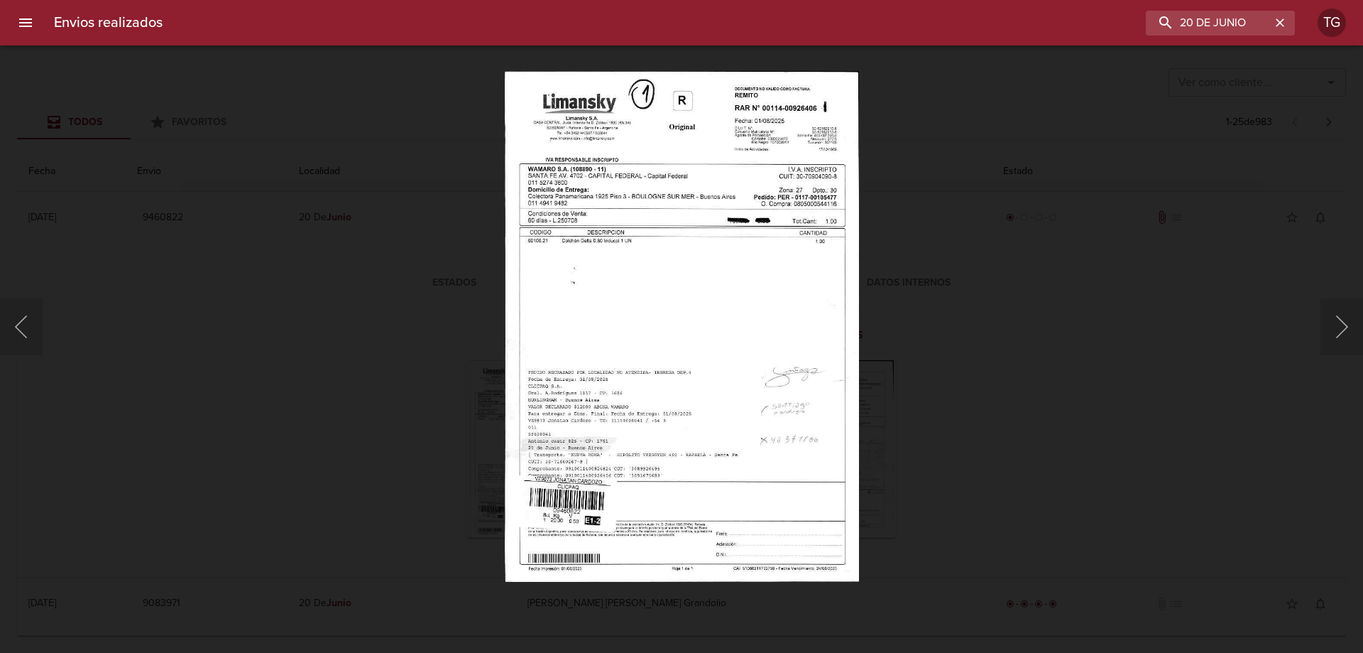
click at [829, 461] on img "Lightbox" at bounding box center [682, 326] width 354 height 511
click at [938, 428] on div "Lightbox" at bounding box center [681, 326] width 1363 height 653
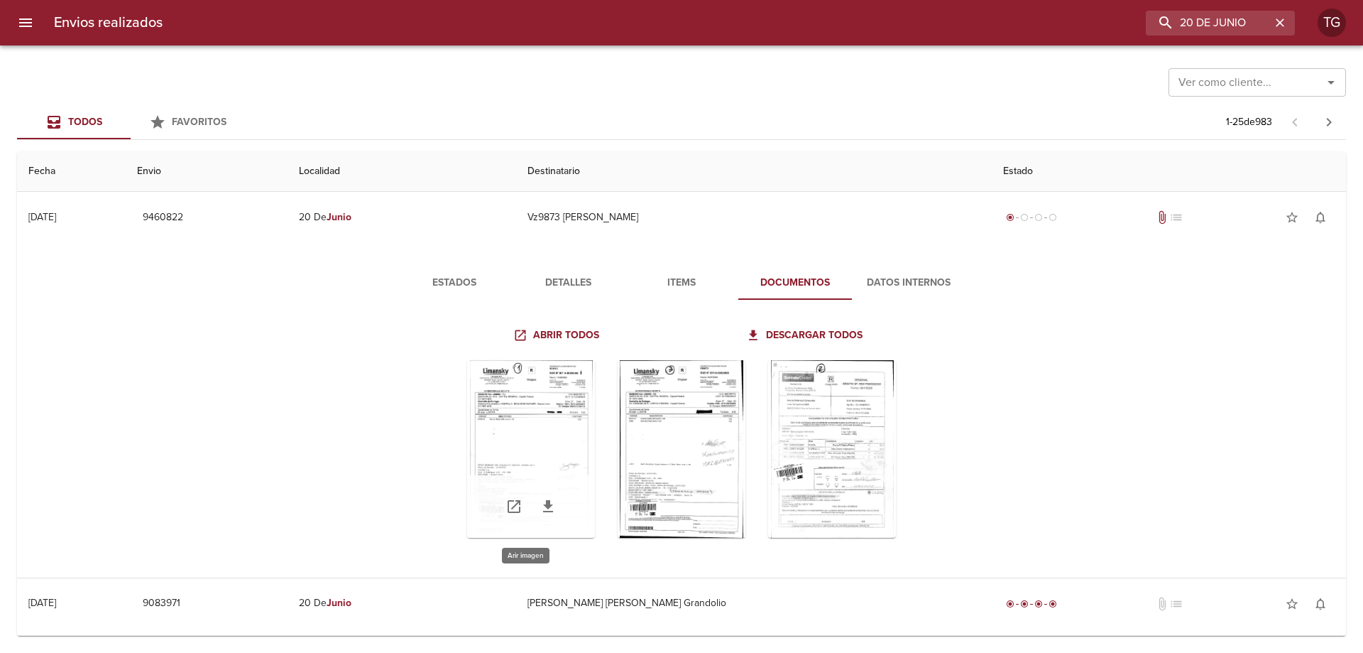
click at [513, 420] on div "Tabla de envíos del cliente" at bounding box center [531, 449] width 128 height 178
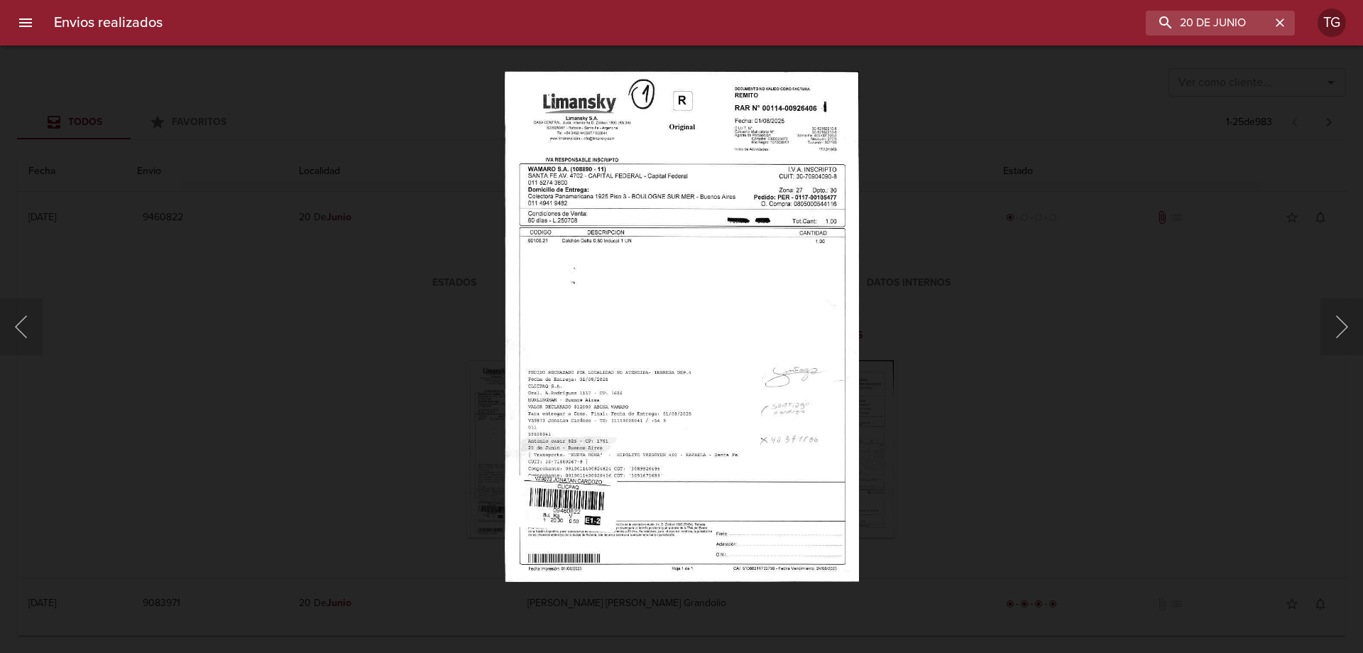
click at [413, 447] on div "Lightbox" at bounding box center [681, 326] width 1363 height 653
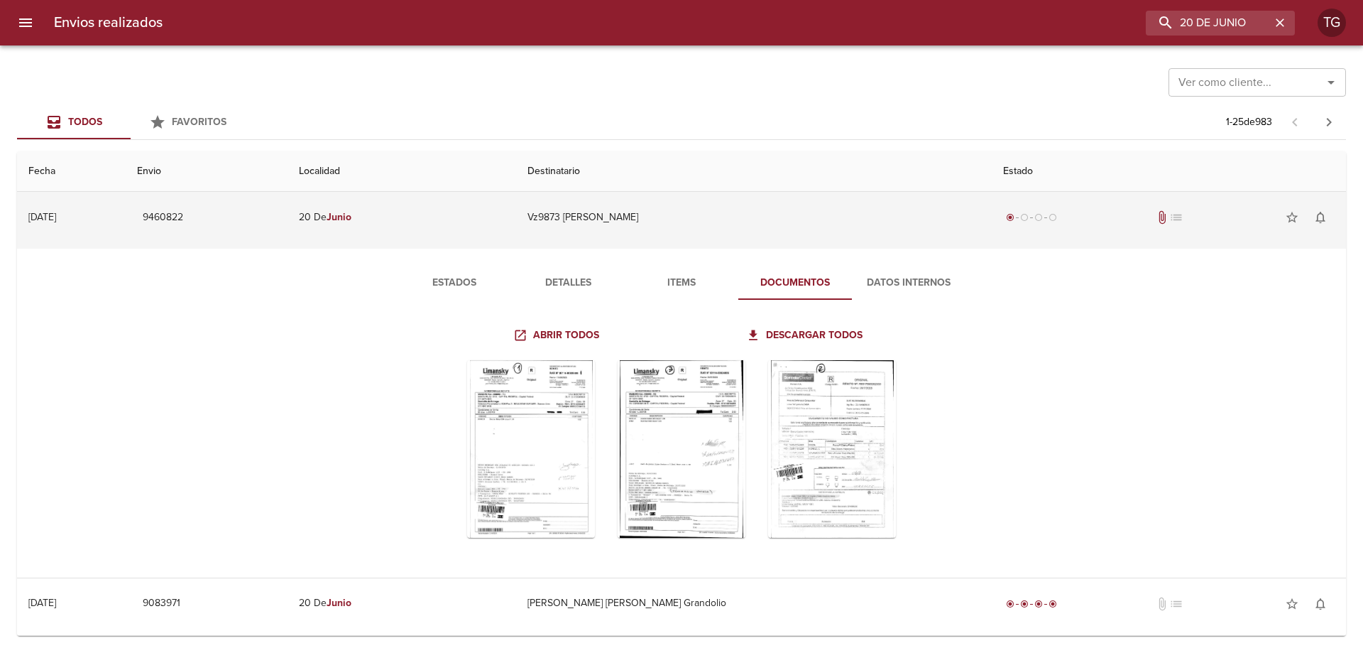
click at [270, 217] on td "9460822" at bounding box center [207, 217] width 162 height 51
